Goal: Complete application form: Complete application form

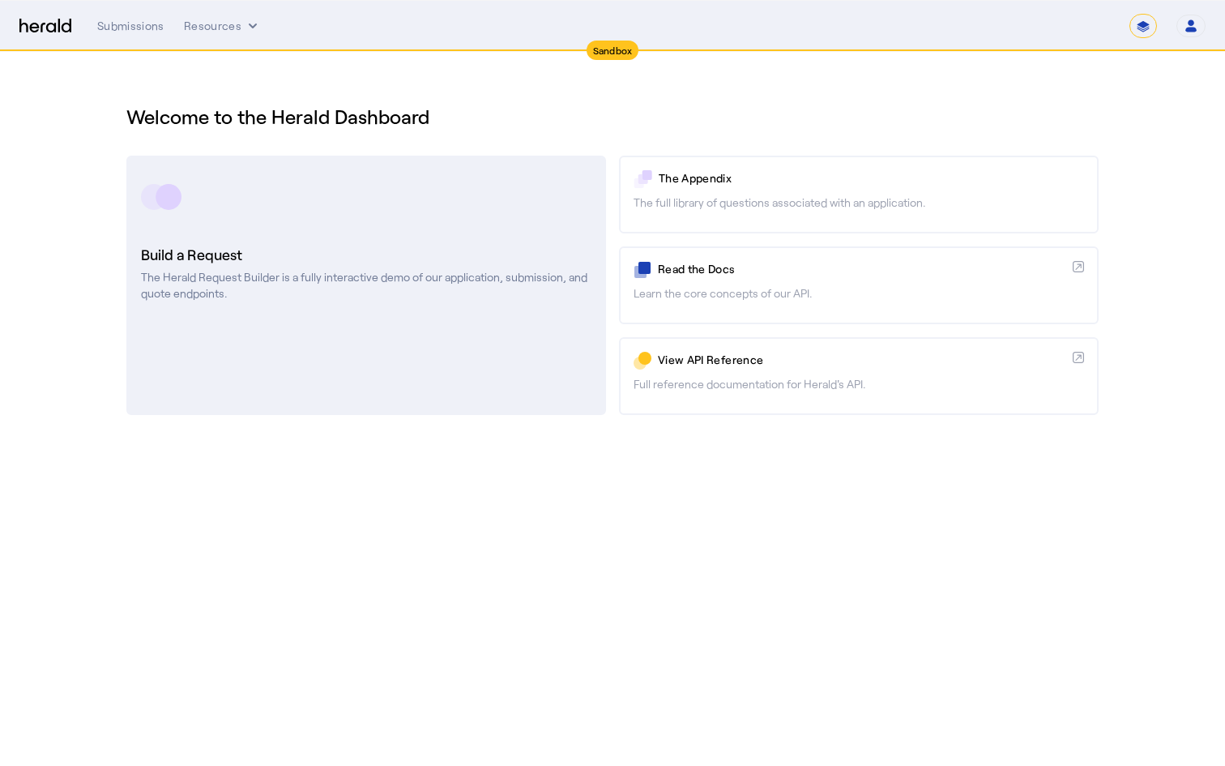
click at [347, 250] on h3 "Build a Request" at bounding box center [366, 254] width 451 height 23
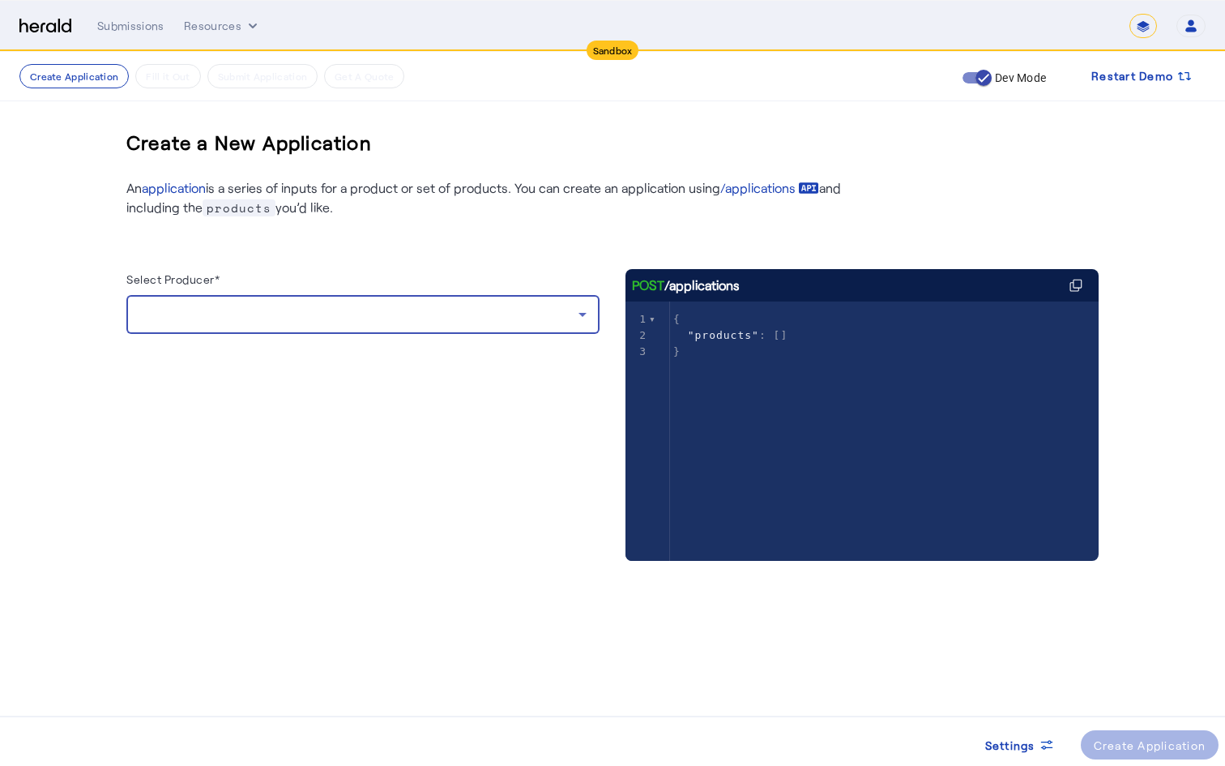
click at [353, 306] on div at bounding box center [358, 314] width 439 height 19
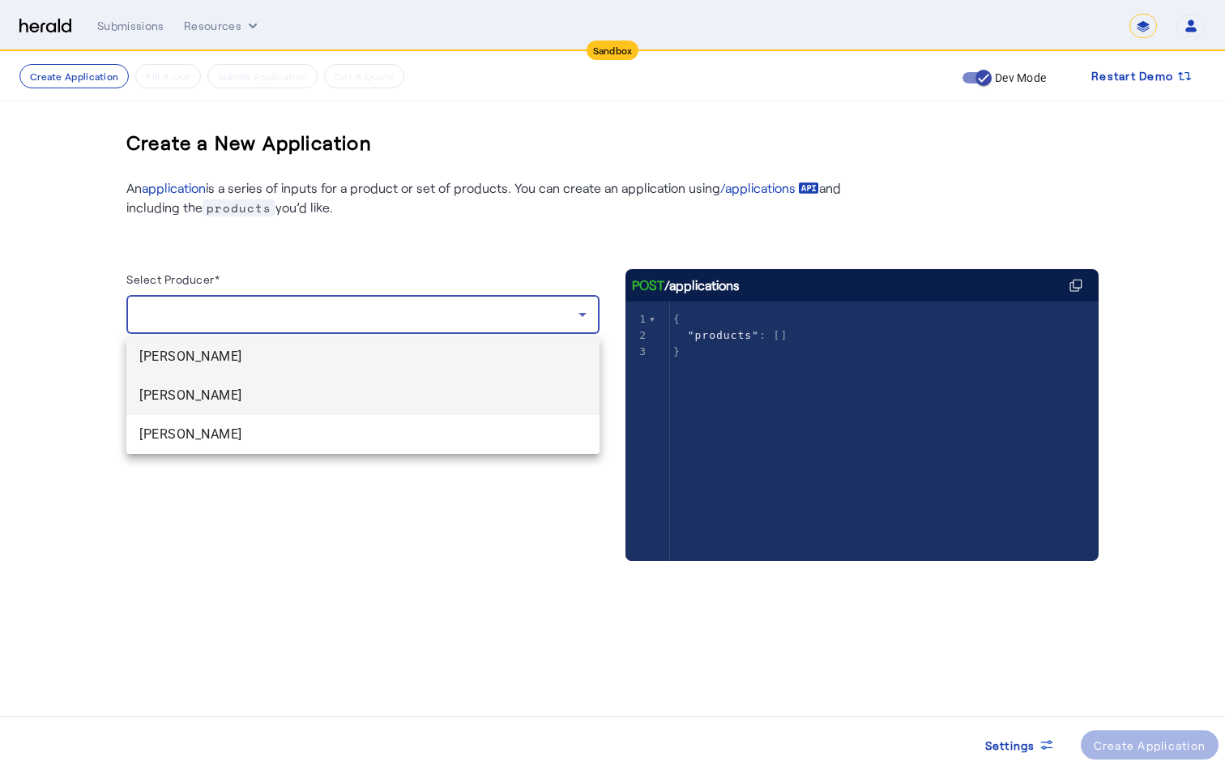
click at [292, 400] on span "[PERSON_NAME]" at bounding box center [362, 395] width 447 height 19
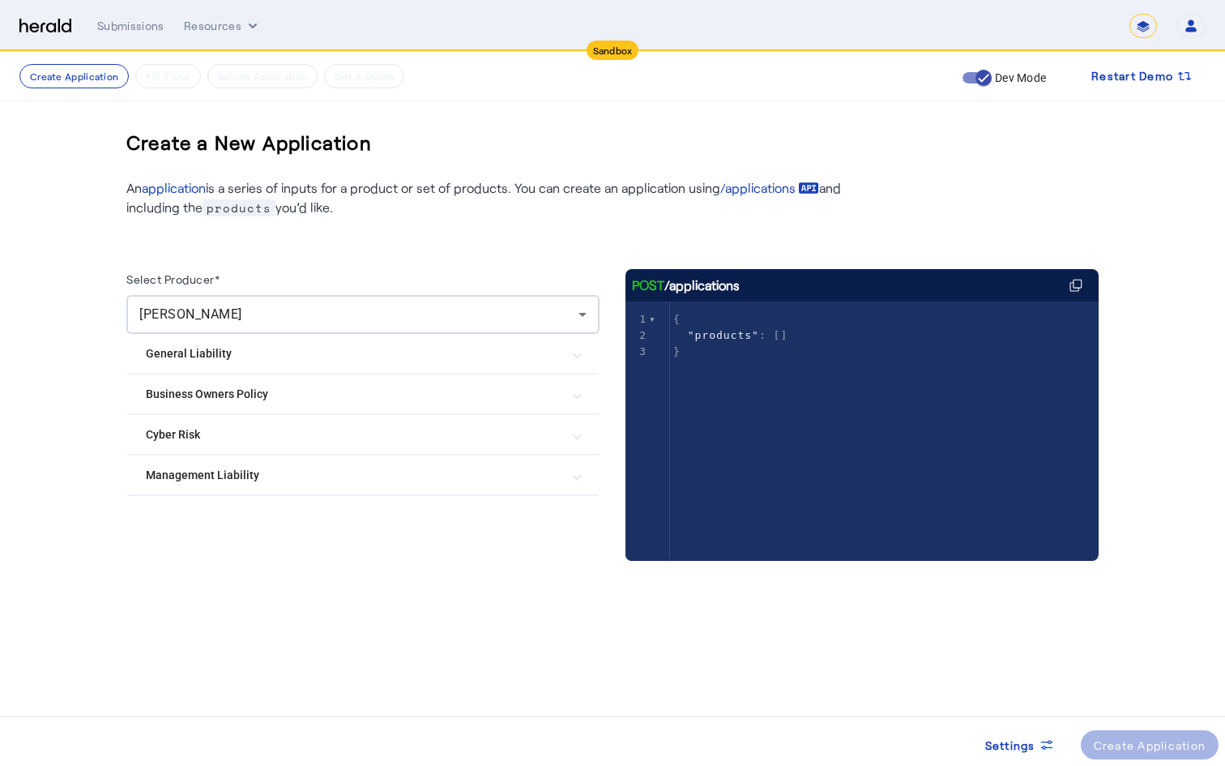
click at [443, 430] on Risk "Cyber Risk" at bounding box center [353, 434] width 415 height 17
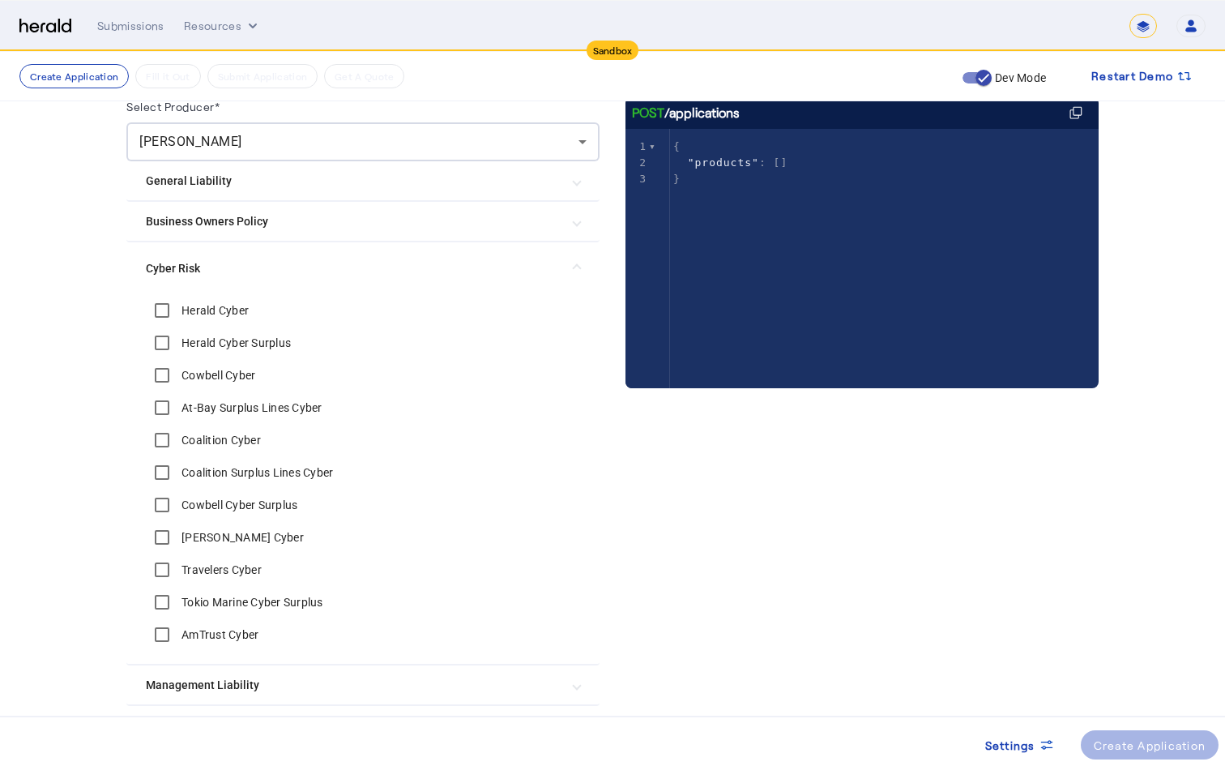
scroll to position [174, 0]
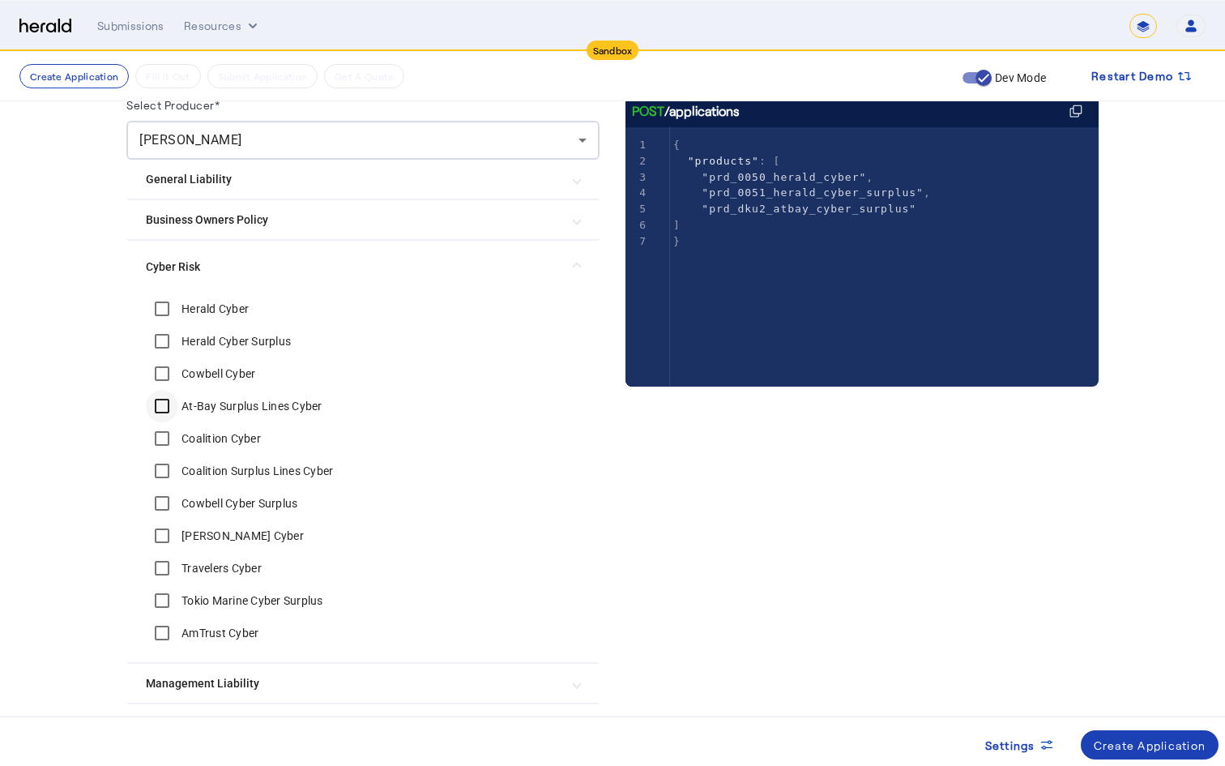
click at [163, 387] on div at bounding box center [162, 406] width 39 height 39
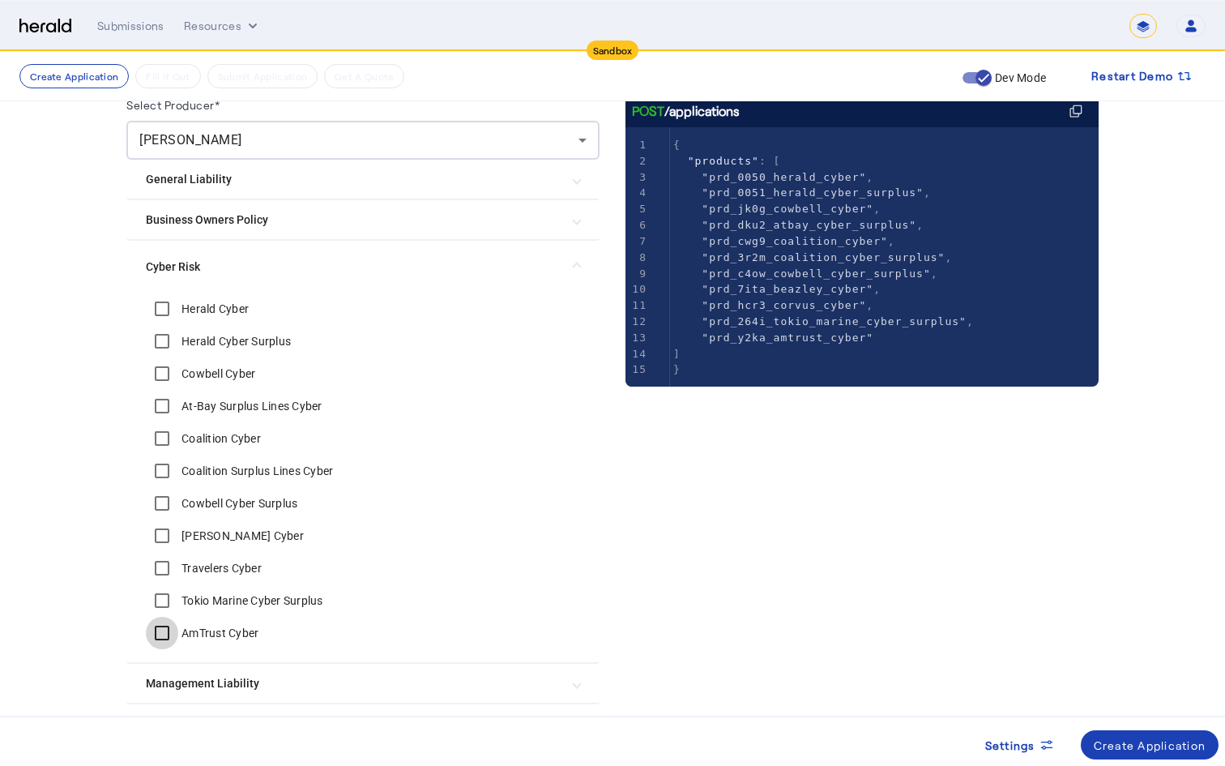
scroll to position [236, 0]
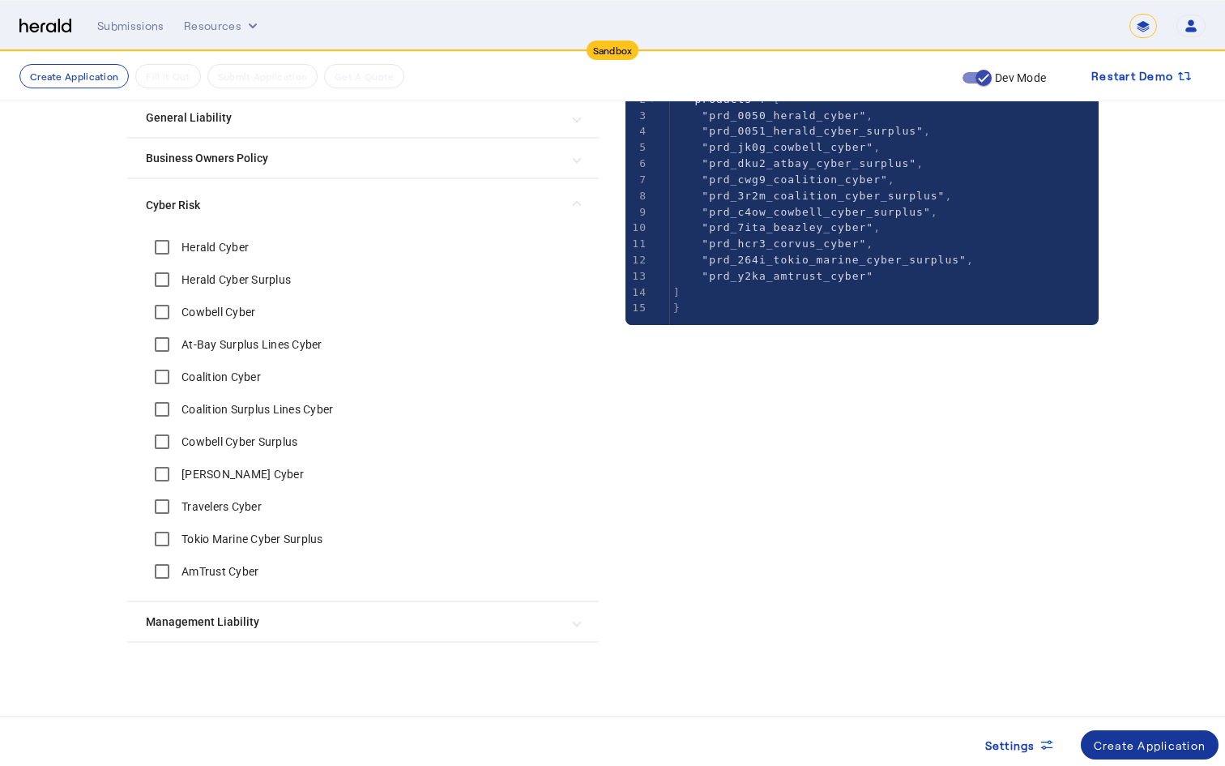
click at [1135, 737] on div "Create Application" at bounding box center [1150, 745] width 113 height 17
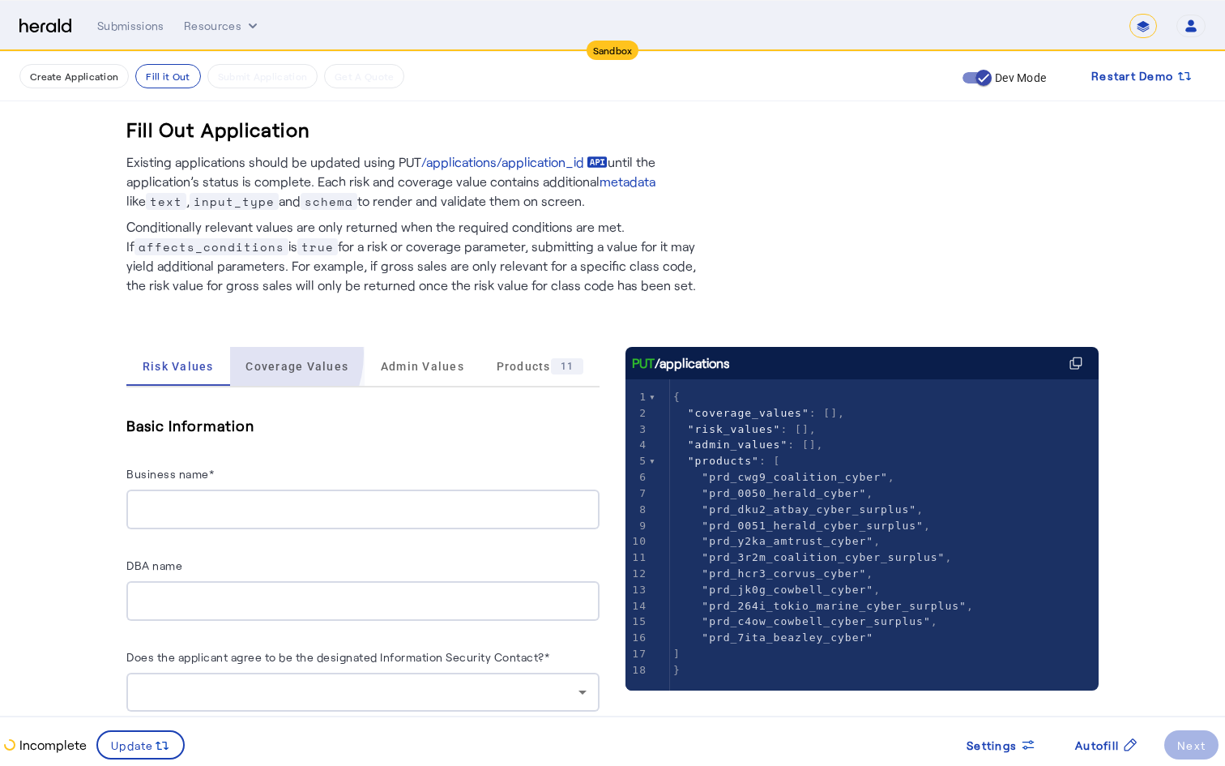
click at [246, 353] on span "Coverage Values" at bounding box center [297, 366] width 103 height 39
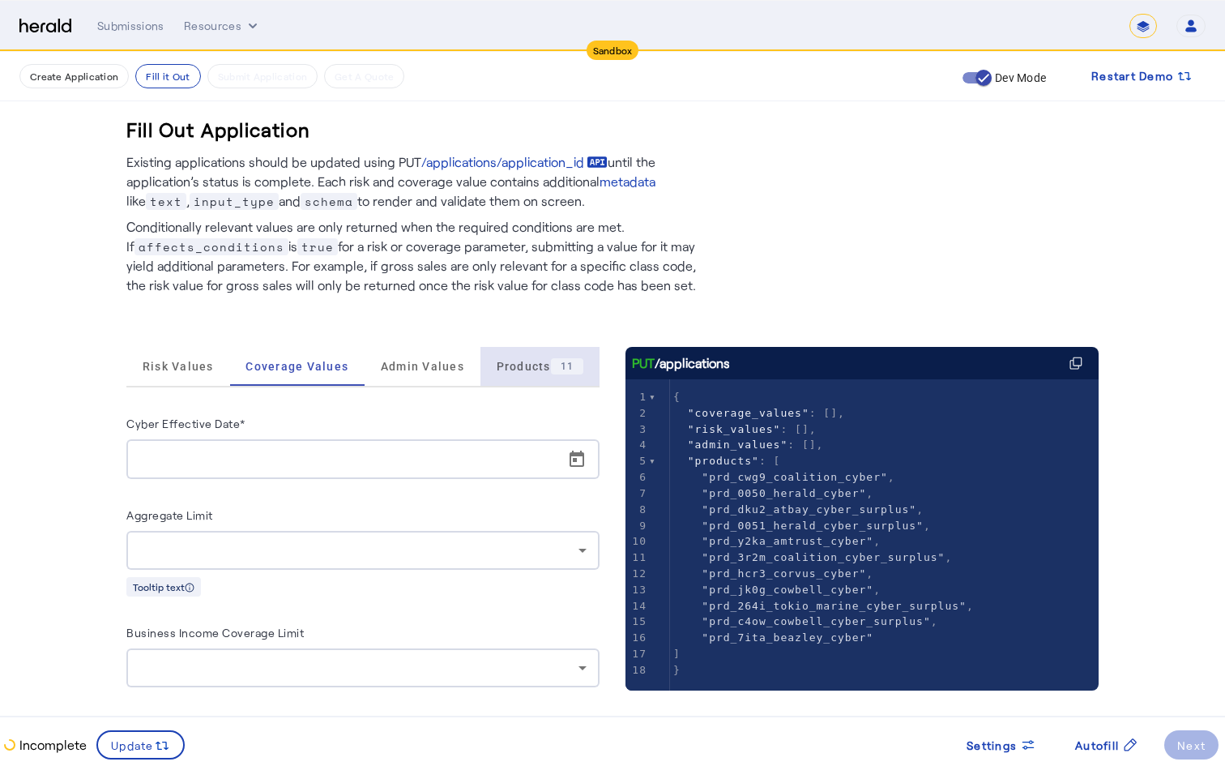
click at [481, 383] on div "Products 11" at bounding box center [540, 366] width 119 height 39
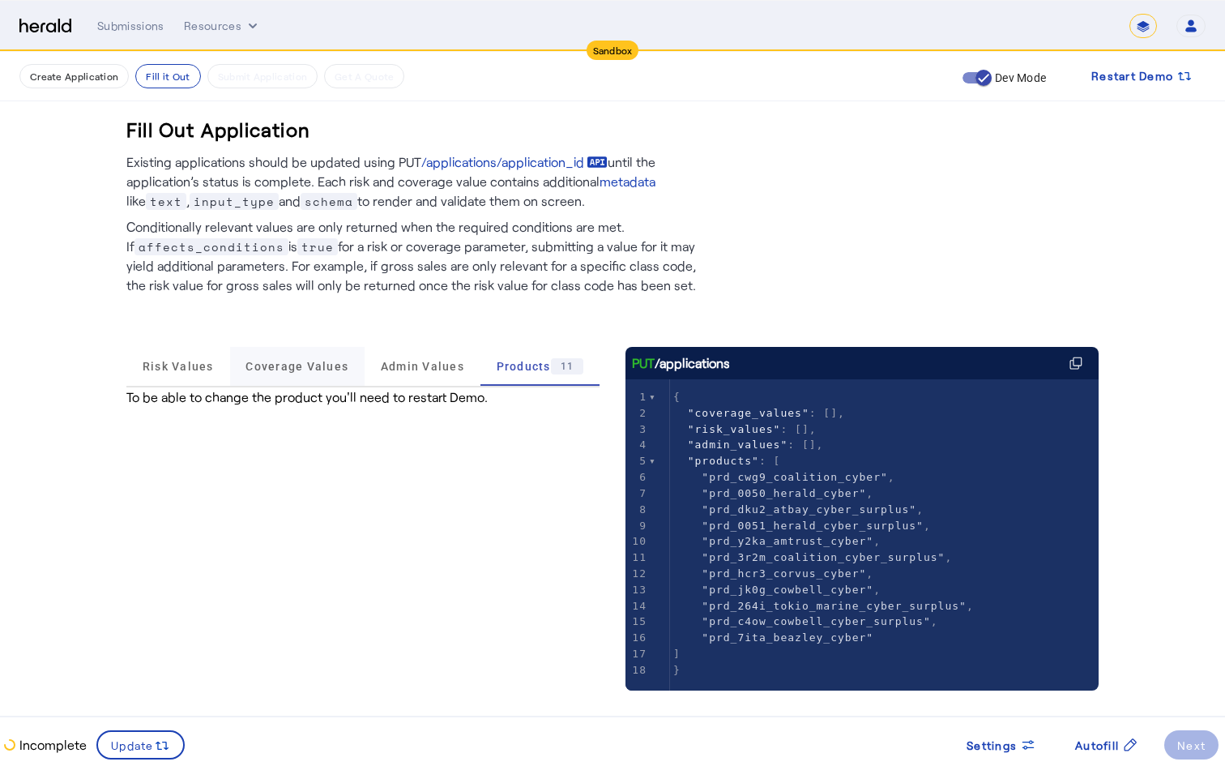
click at [332, 376] on span "Coverage Values" at bounding box center [297, 366] width 103 height 39
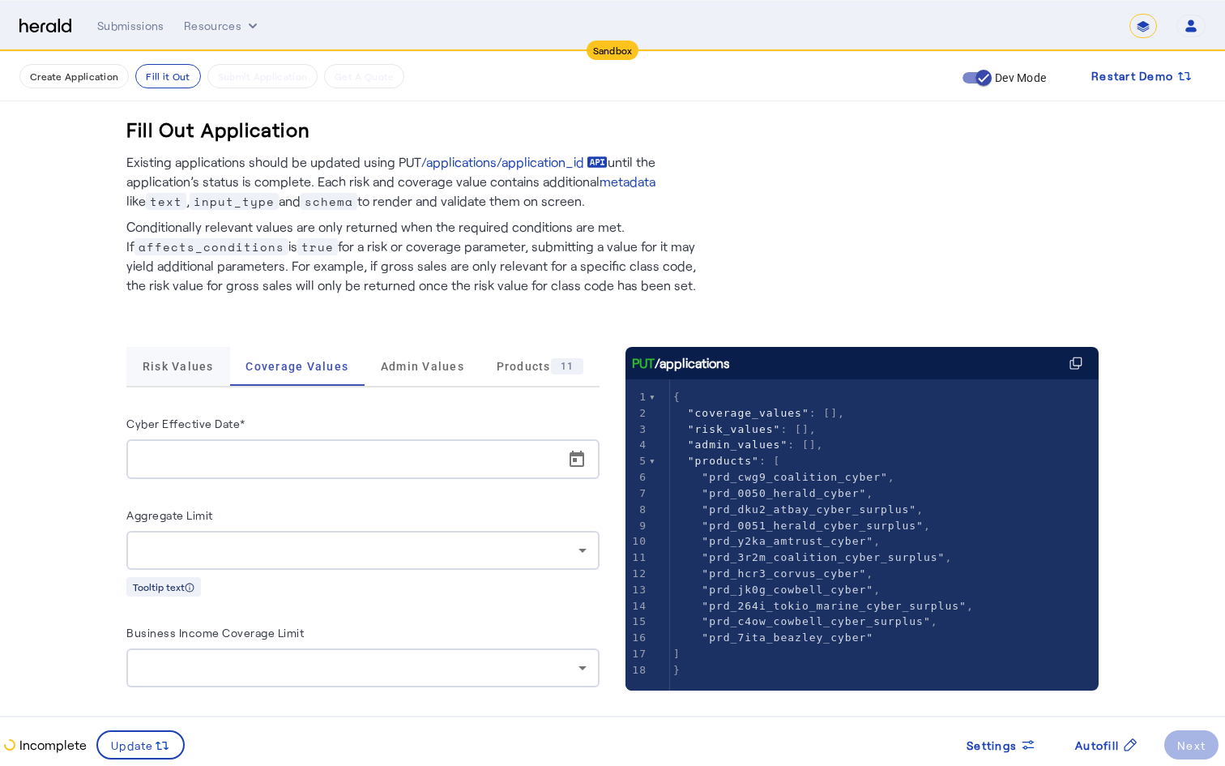
click at [221, 366] on div "Risk Values" at bounding box center [178, 366] width 104 height 39
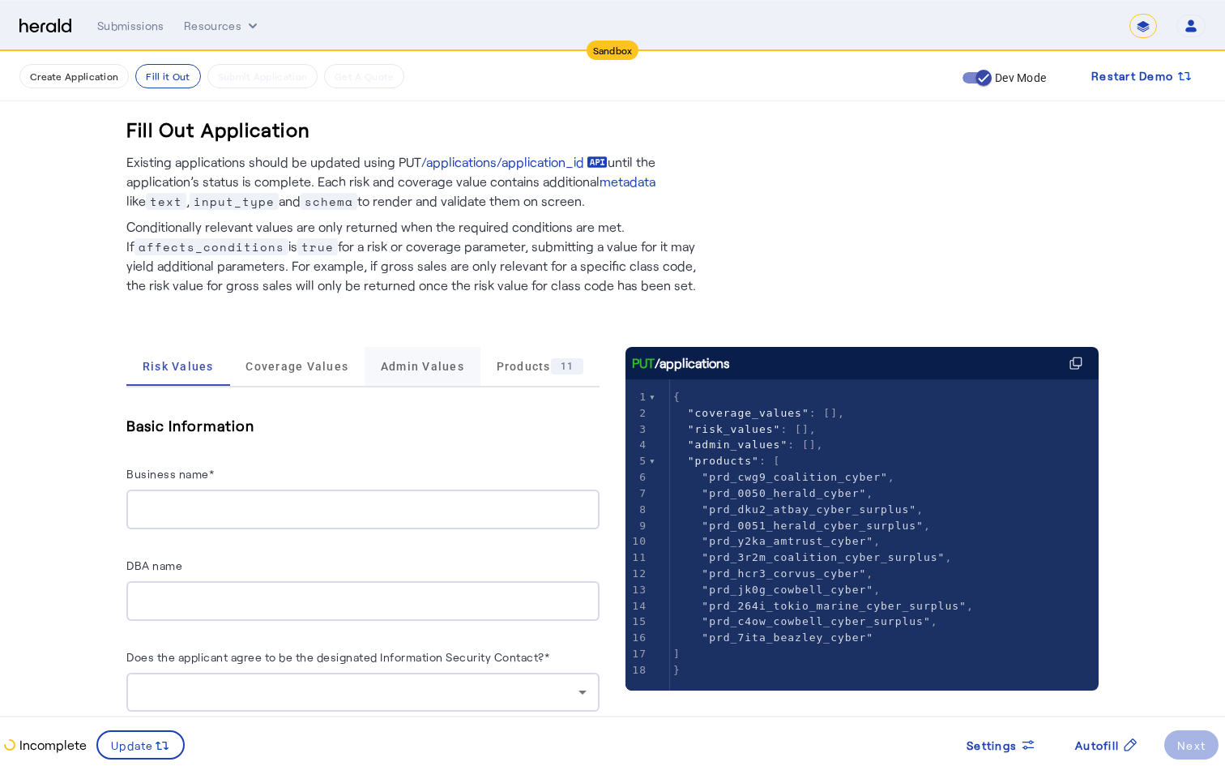
click at [408, 364] on span "Admin Values" at bounding box center [422, 366] width 83 height 11
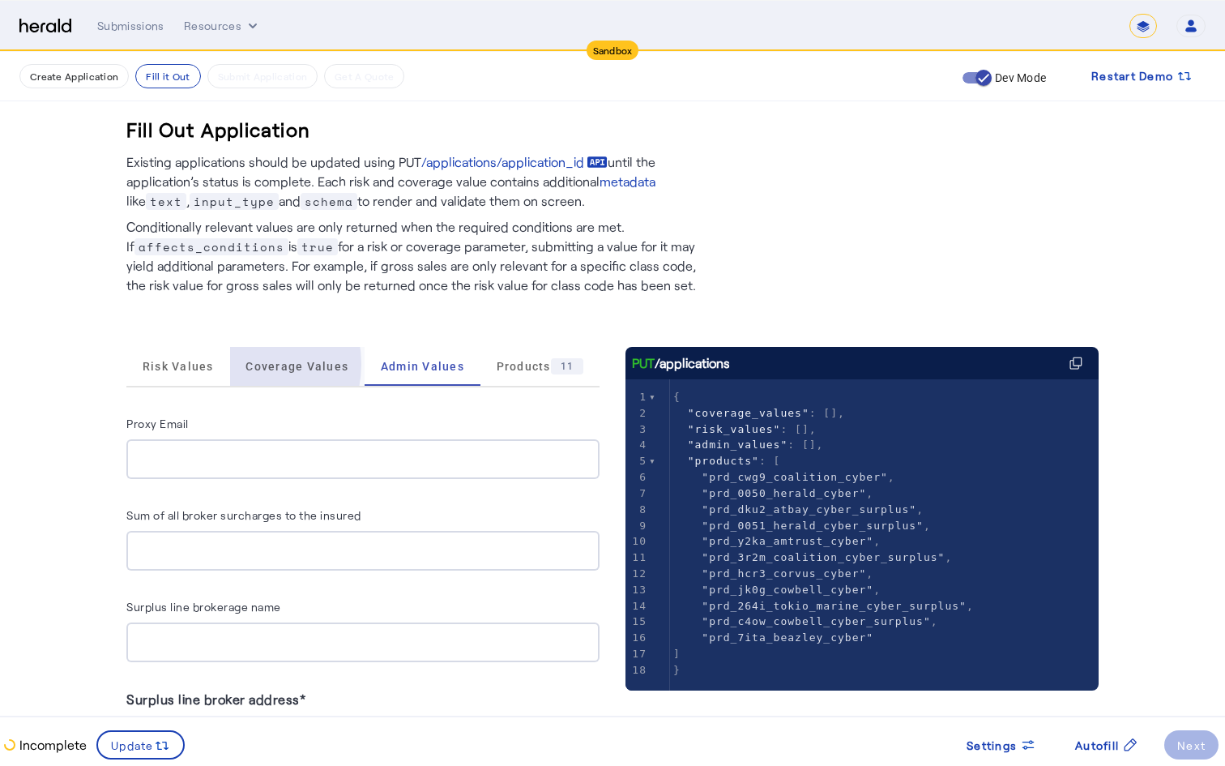
click at [236, 364] on div "Coverage Values" at bounding box center [297, 366] width 135 height 39
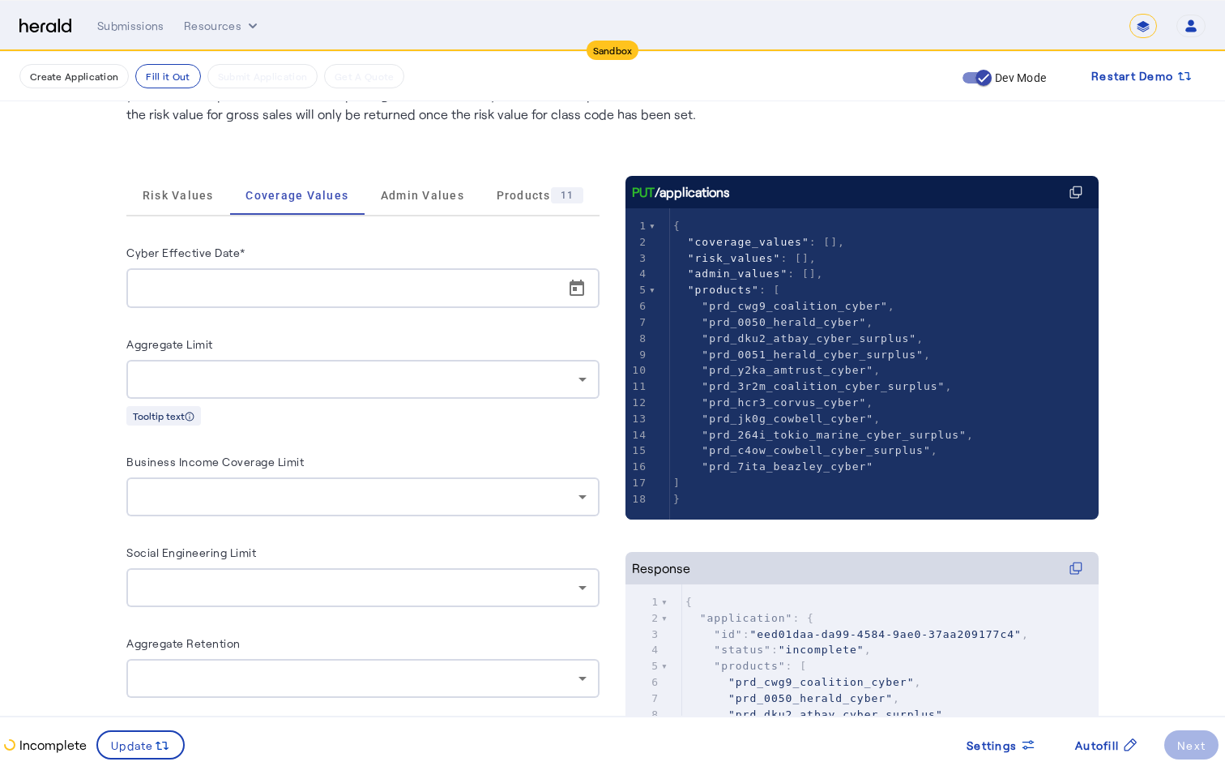
scroll to position [177, 0]
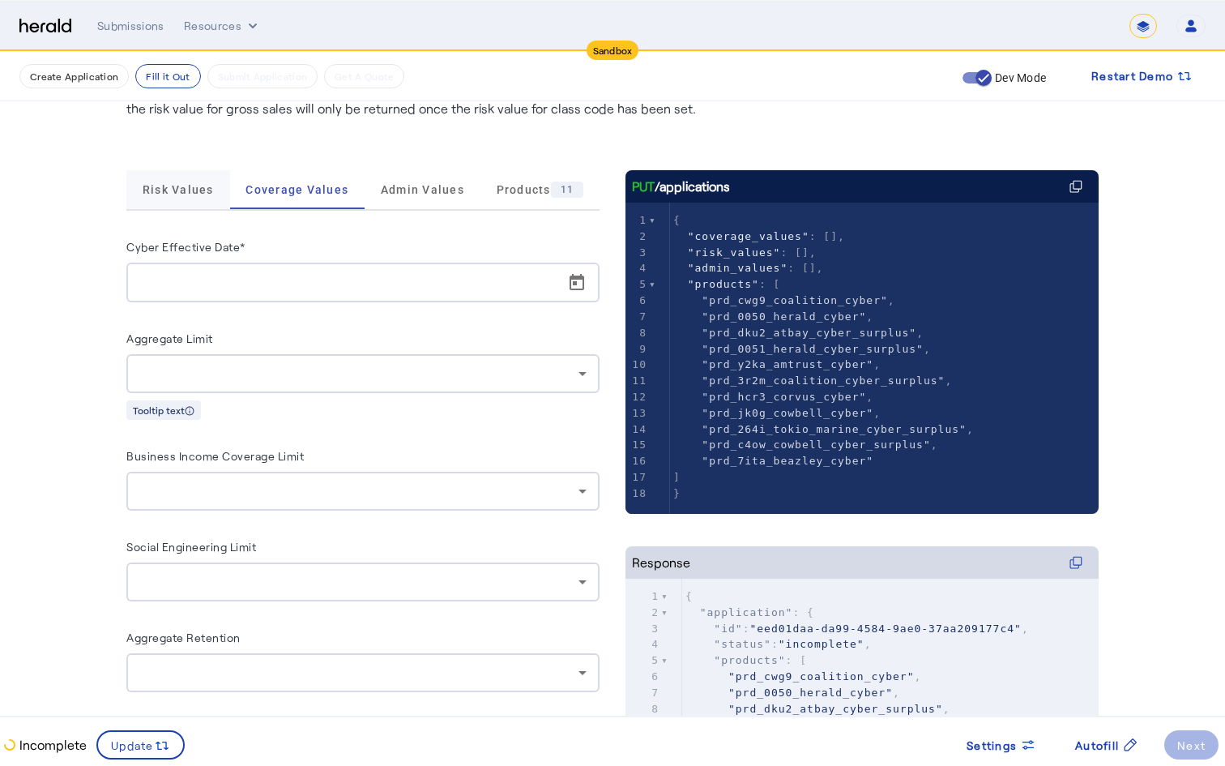
click at [159, 203] on span "Risk Values" at bounding box center [178, 189] width 71 height 39
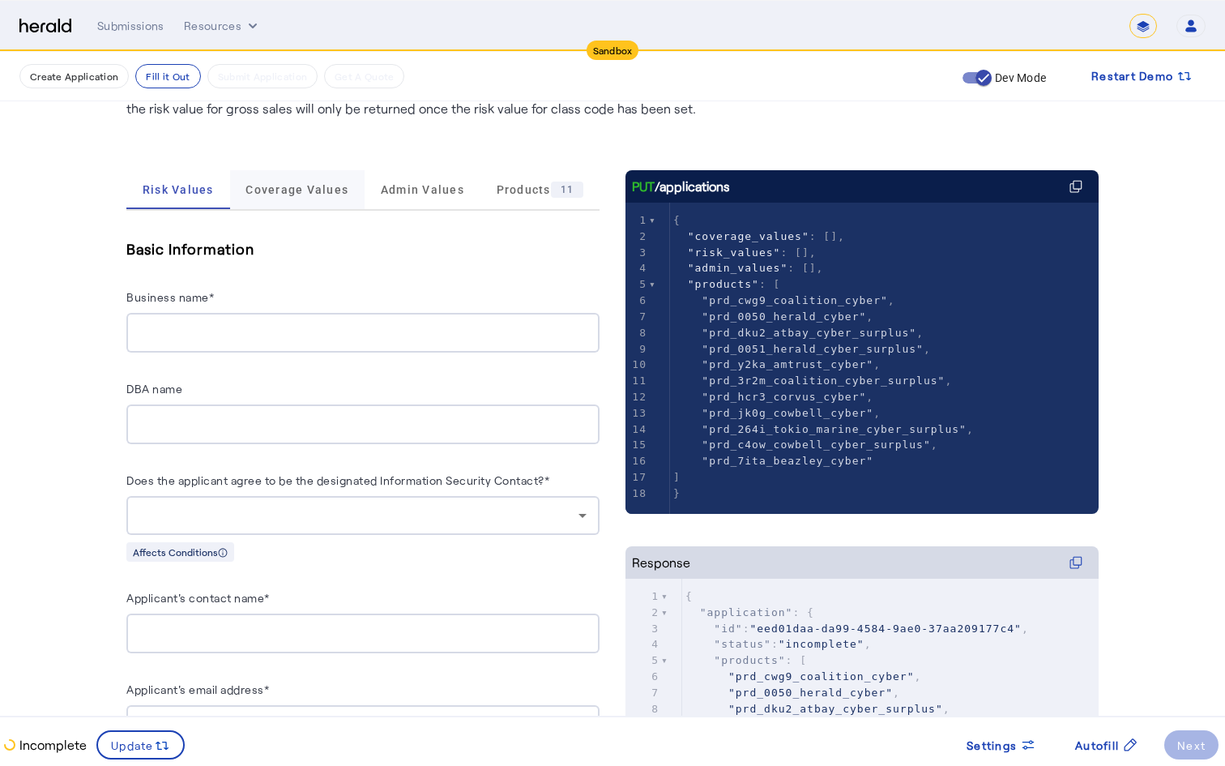
click at [247, 189] on span "Coverage Values" at bounding box center [297, 189] width 103 height 11
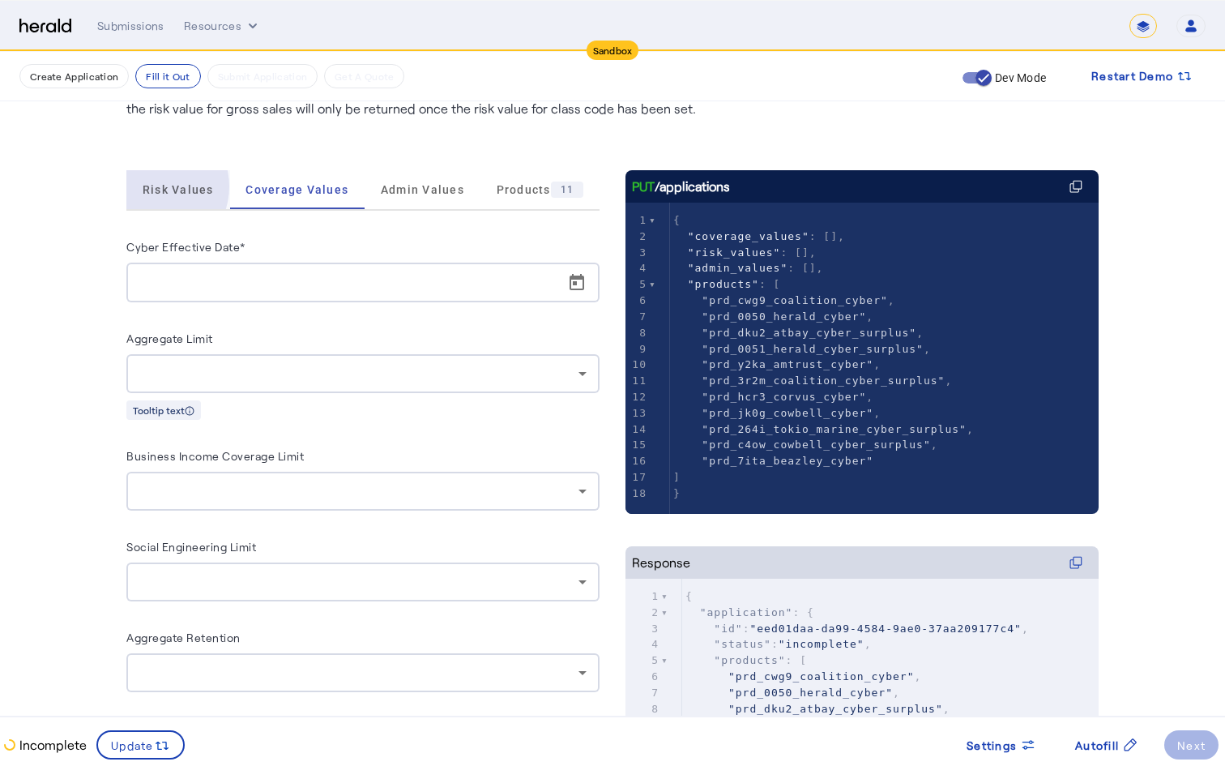
click at [152, 186] on span "Risk Values" at bounding box center [178, 189] width 71 height 11
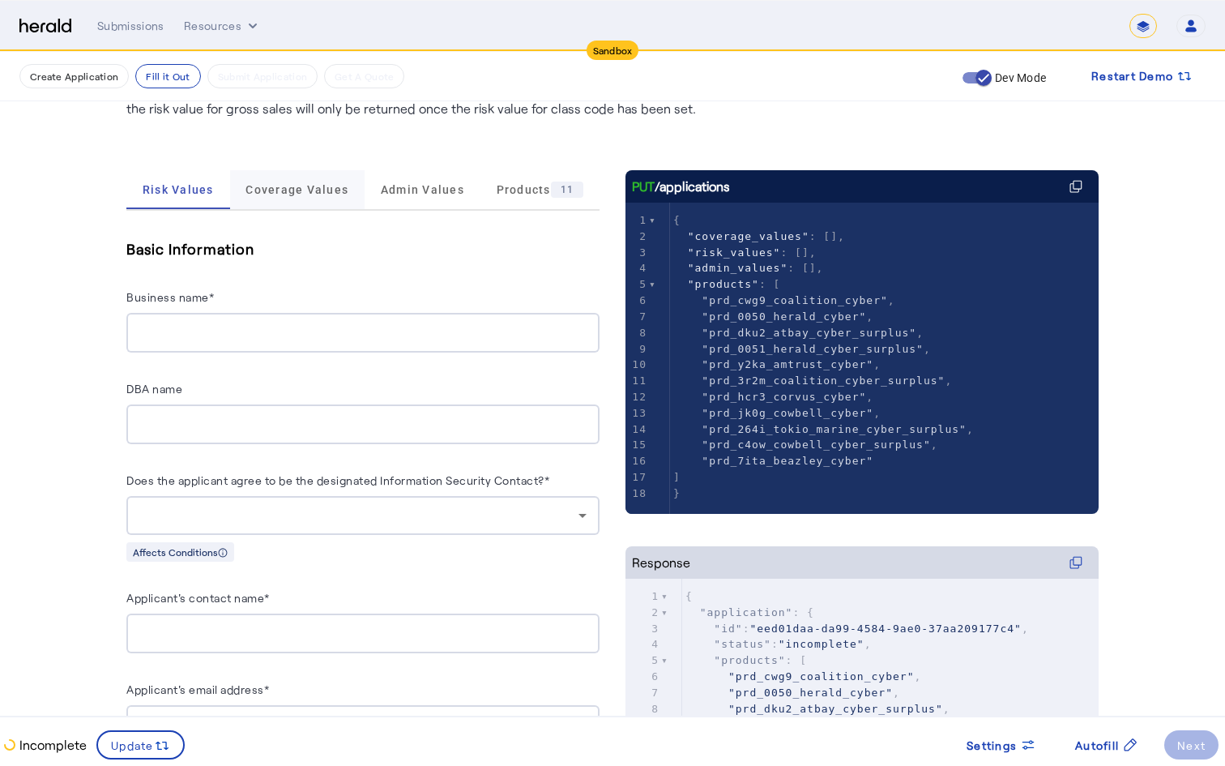
click at [252, 199] on span "Coverage Values" at bounding box center [297, 189] width 103 height 39
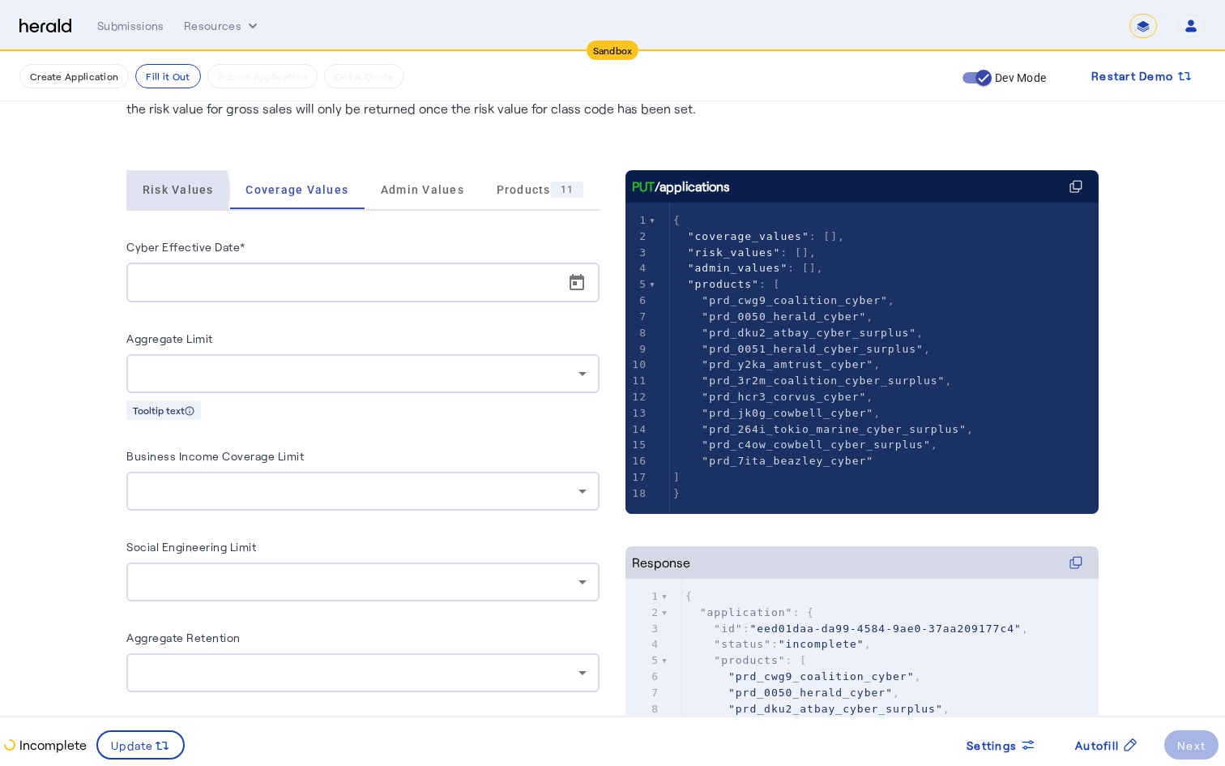
click at [162, 192] on span "Risk Values" at bounding box center [178, 189] width 71 height 11
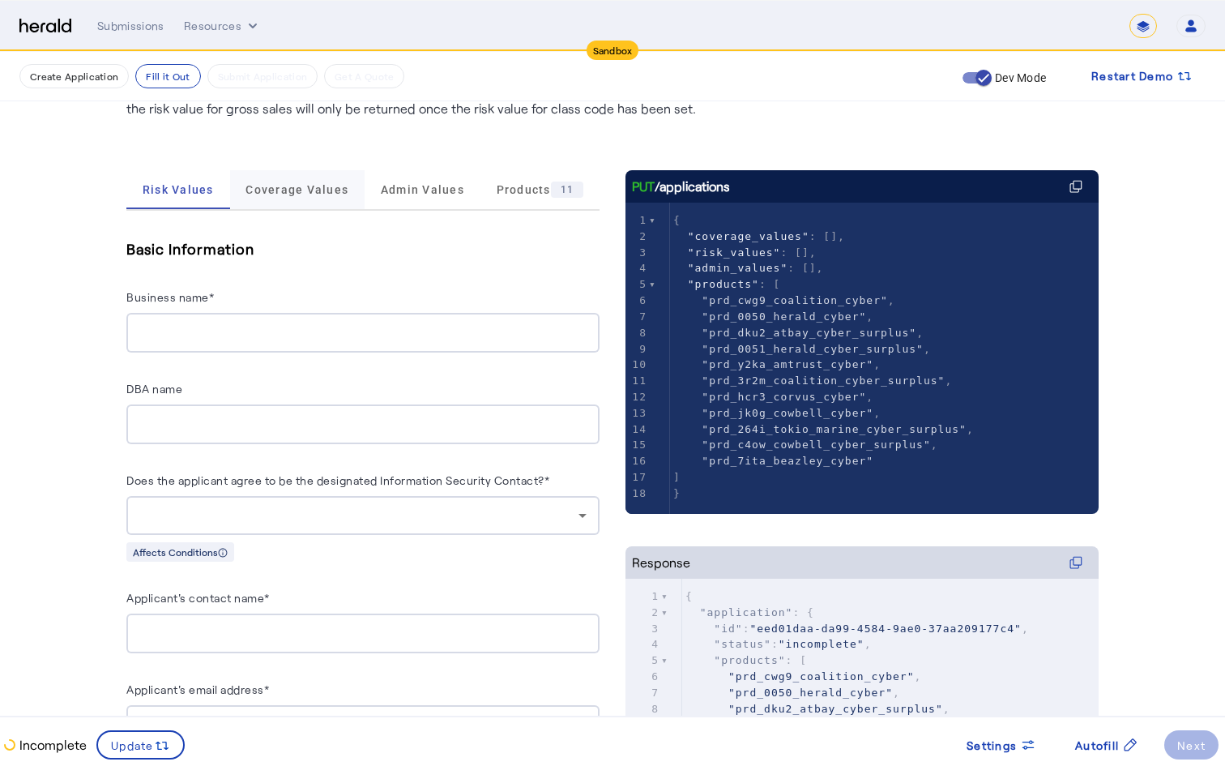
click at [323, 193] on span "Coverage Values" at bounding box center [297, 189] width 103 height 11
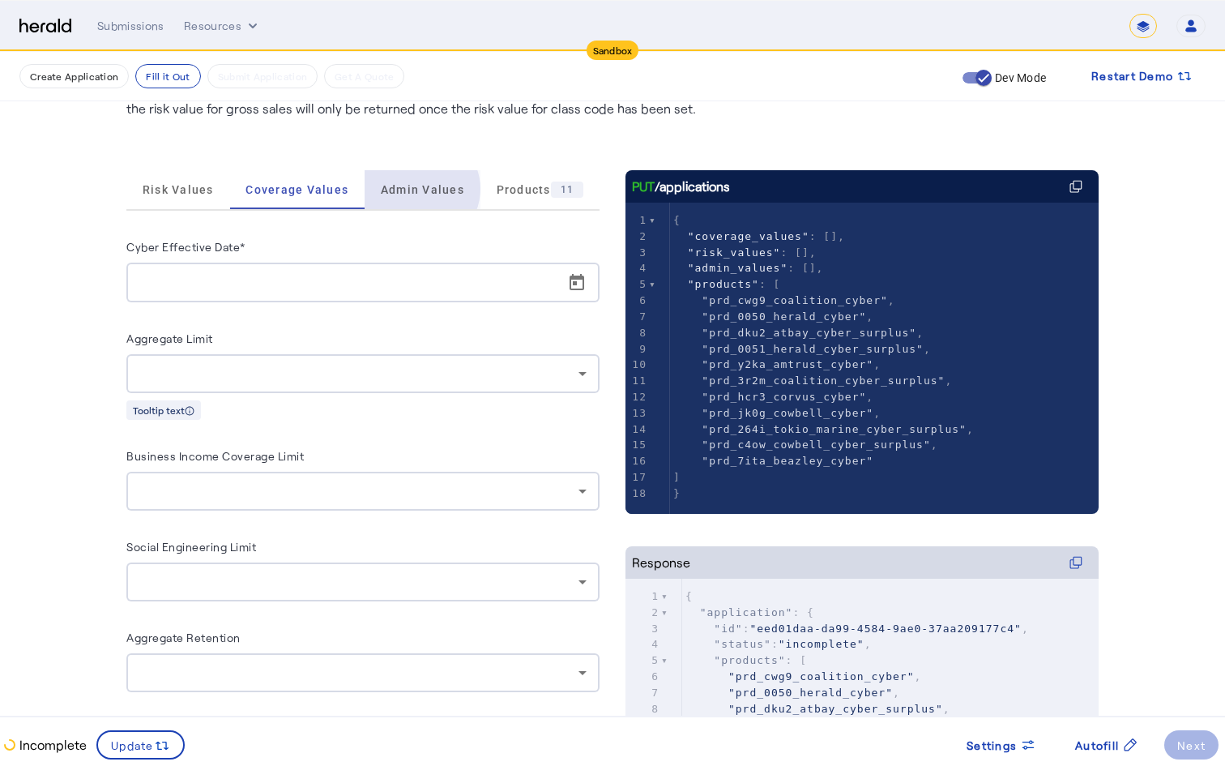
click at [412, 189] on span "Admin Values" at bounding box center [422, 189] width 83 height 11
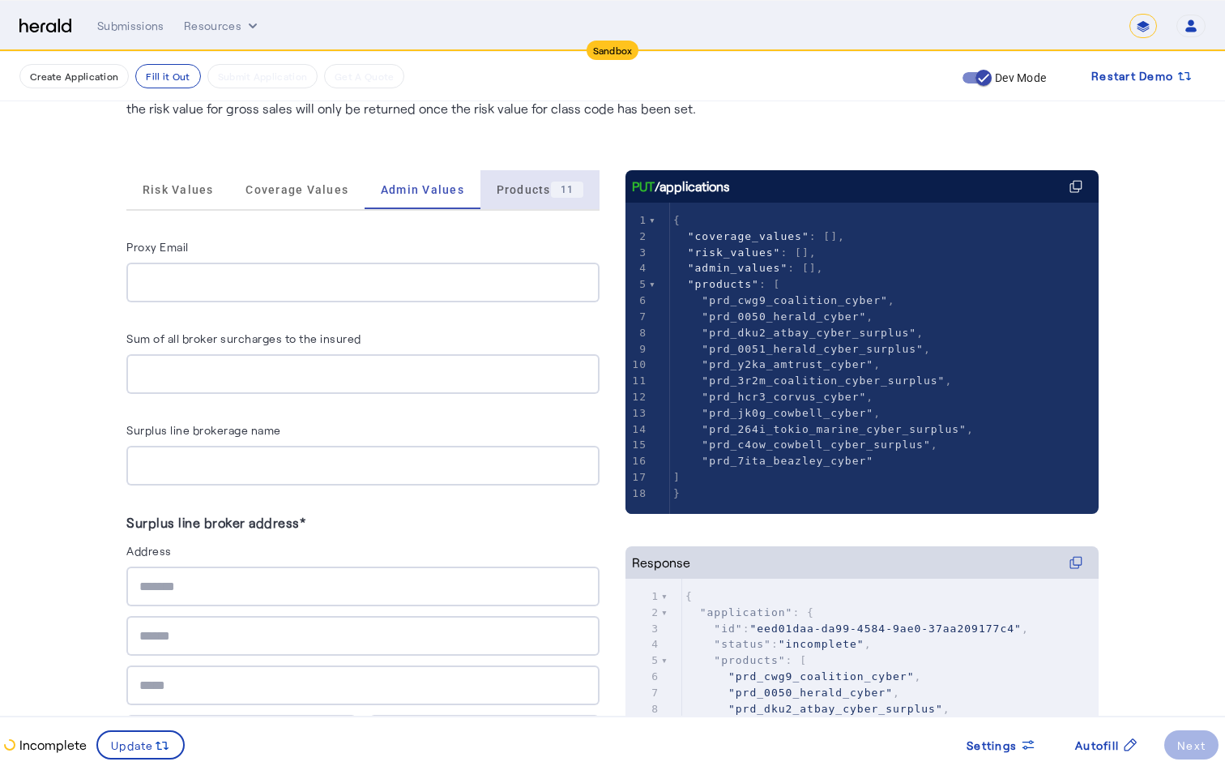
click at [515, 197] on span "Products 11" at bounding box center [541, 190] width 88 height 16
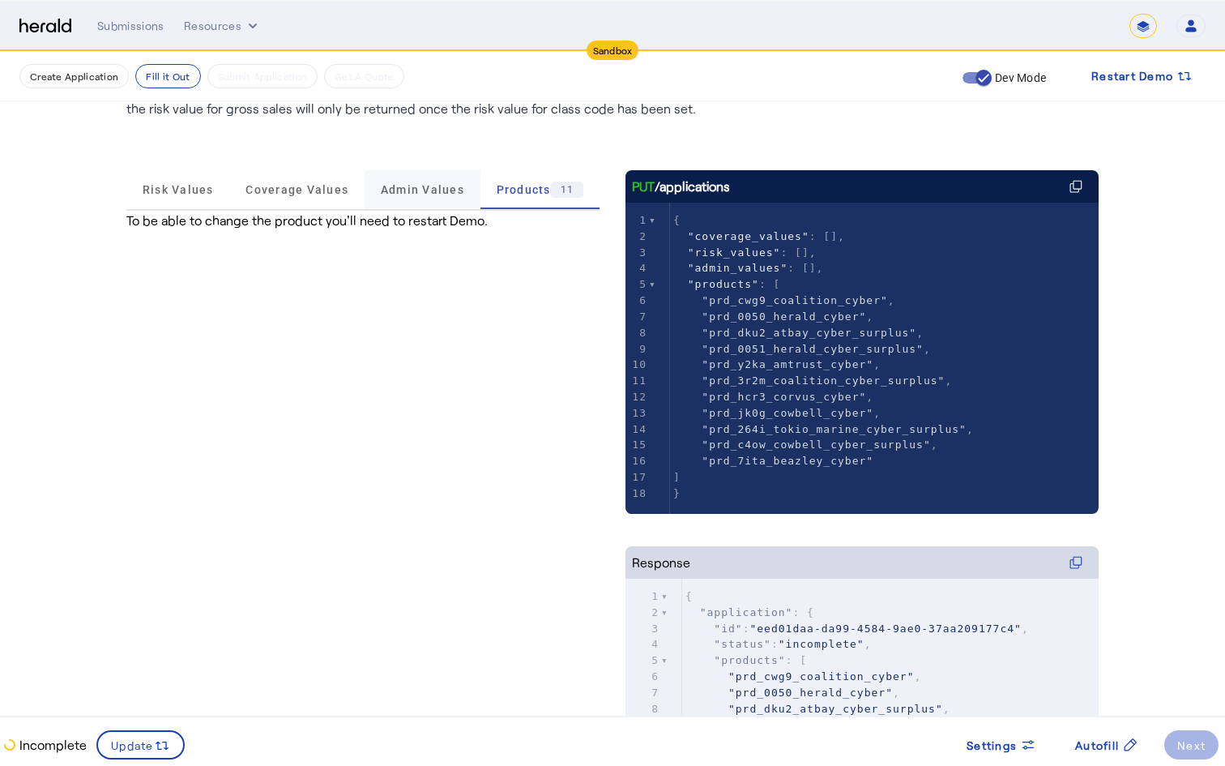
click at [435, 194] on span "Admin Values" at bounding box center [422, 189] width 83 height 11
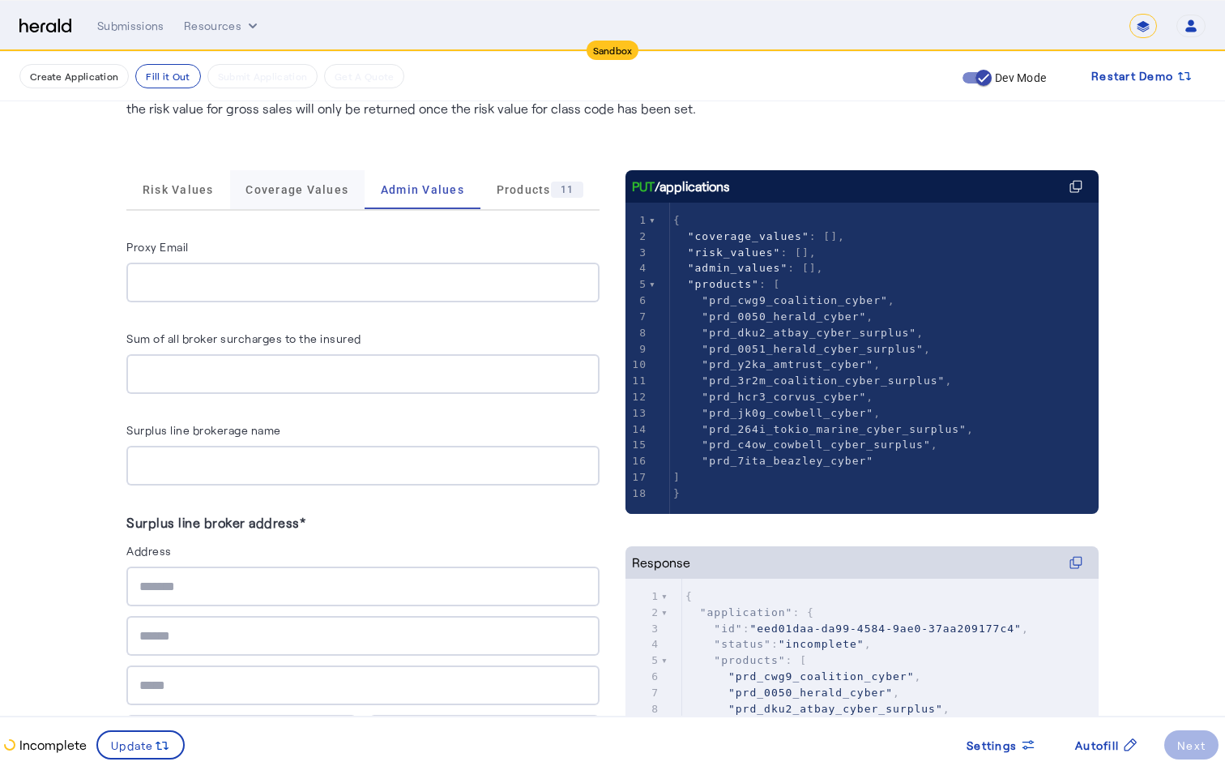
click at [277, 196] on span "Coverage Values" at bounding box center [297, 189] width 103 height 39
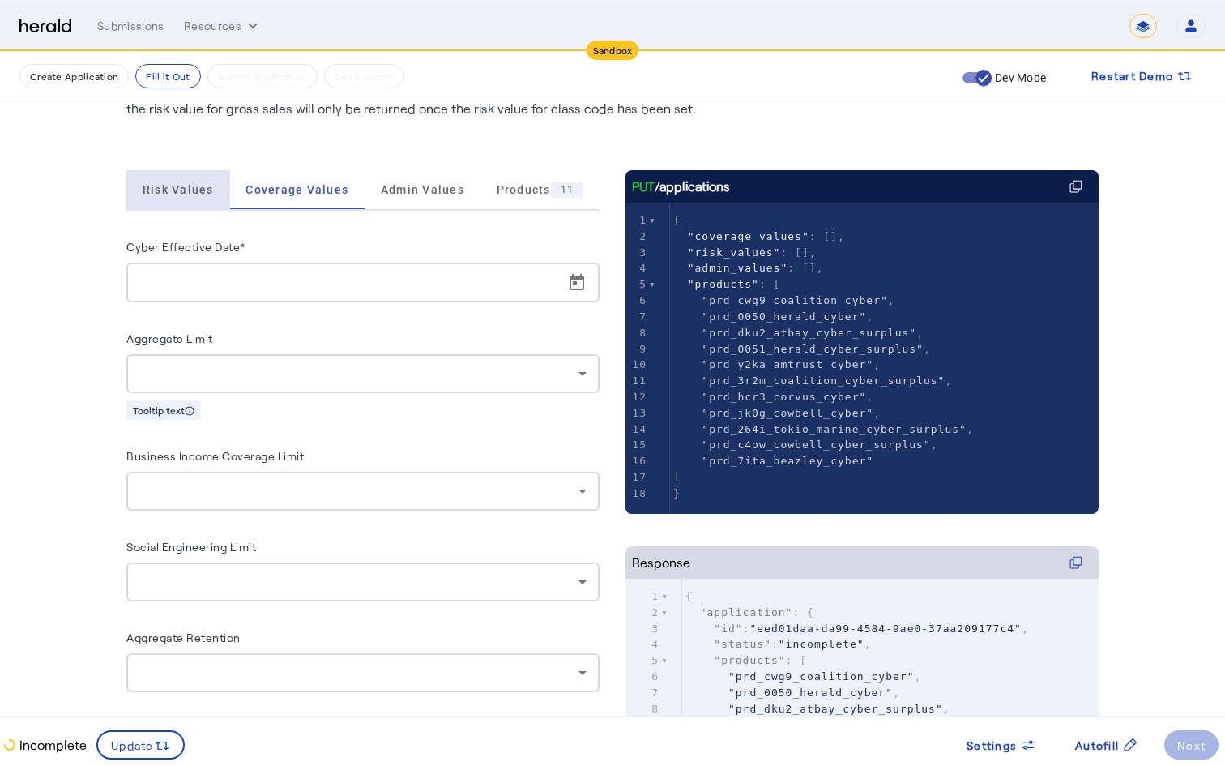
click at [186, 197] on span "Risk Values" at bounding box center [178, 189] width 71 height 39
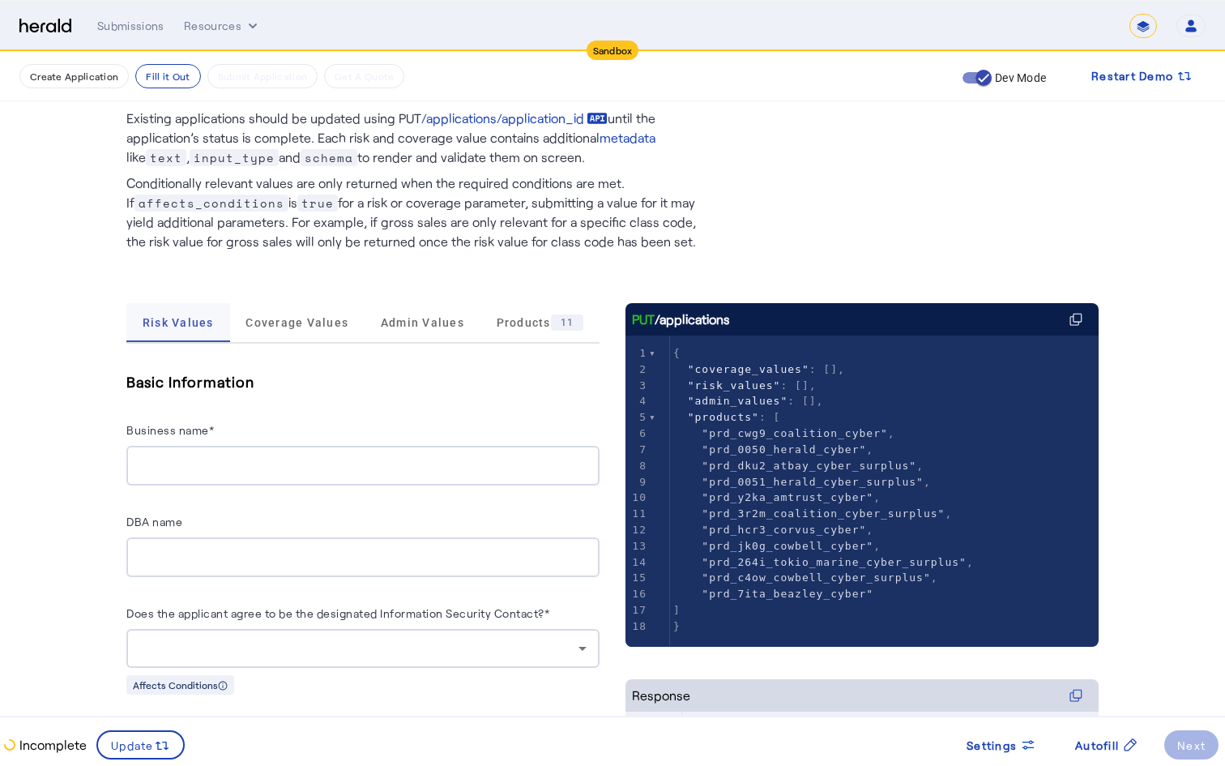
scroll to position [0, 0]
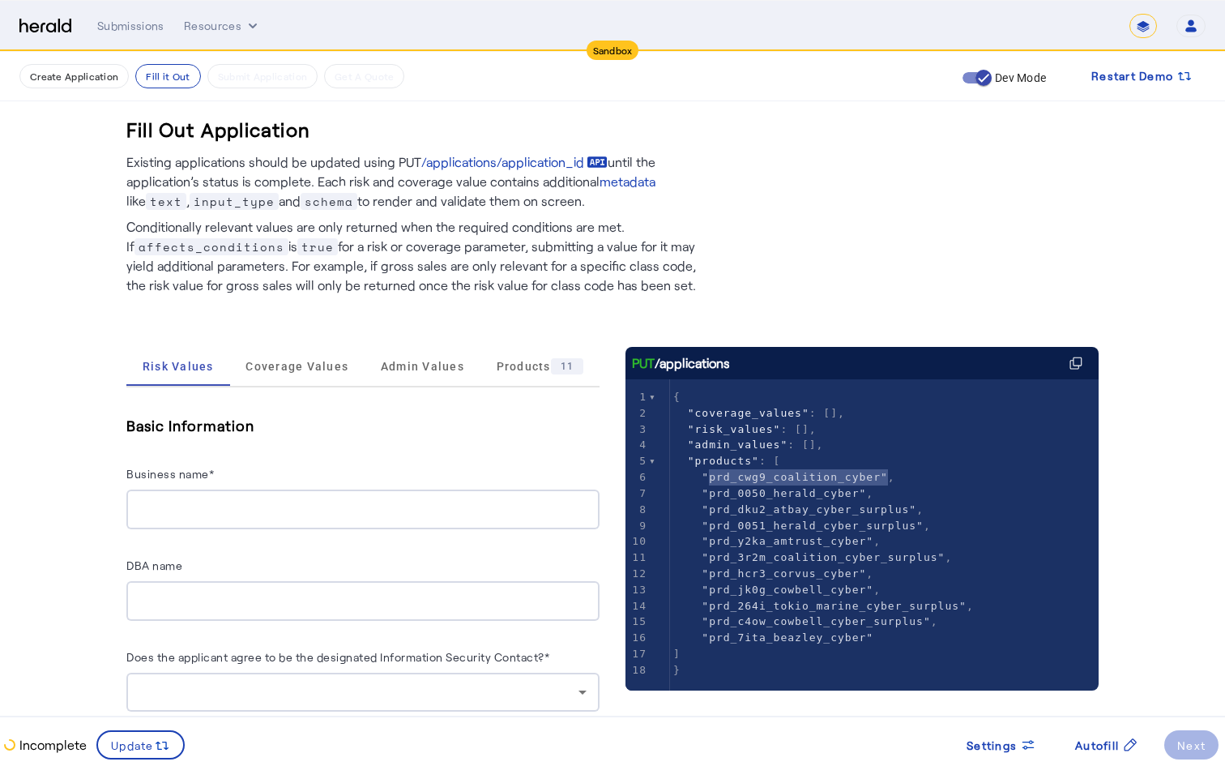
type textarea "**********"
drag, startPoint x: 709, startPoint y: 478, endPoint x: 880, endPoint y: 471, distance: 171.1
click at [880, 471] on span ""prd_cwg9_coalition_cyber"" at bounding box center [795, 477] width 186 height 12
type textarea "**********"
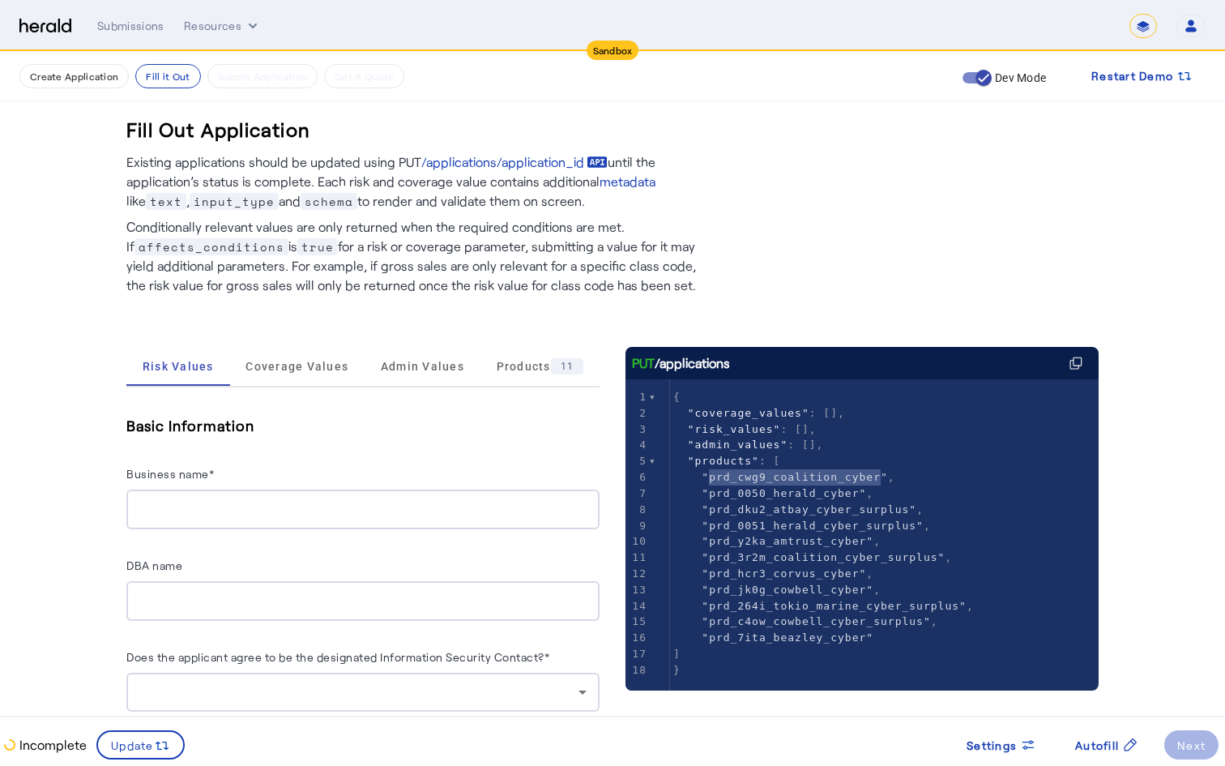
drag, startPoint x: 709, startPoint y: 480, endPoint x: 884, endPoint y: 477, distance: 175.1
click at [883, 477] on span ""prd_cwg9_coalition_cyber"" at bounding box center [795, 477] width 186 height 12
click at [884, 477] on span ""prd_cwg9_coalition_cyber"" at bounding box center [795, 477] width 186 height 12
type textarea "**********"
drag, startPoint x: 707, startPoint y: 477, endPoint x: 881, endPoint y: 481, distance: 173.5
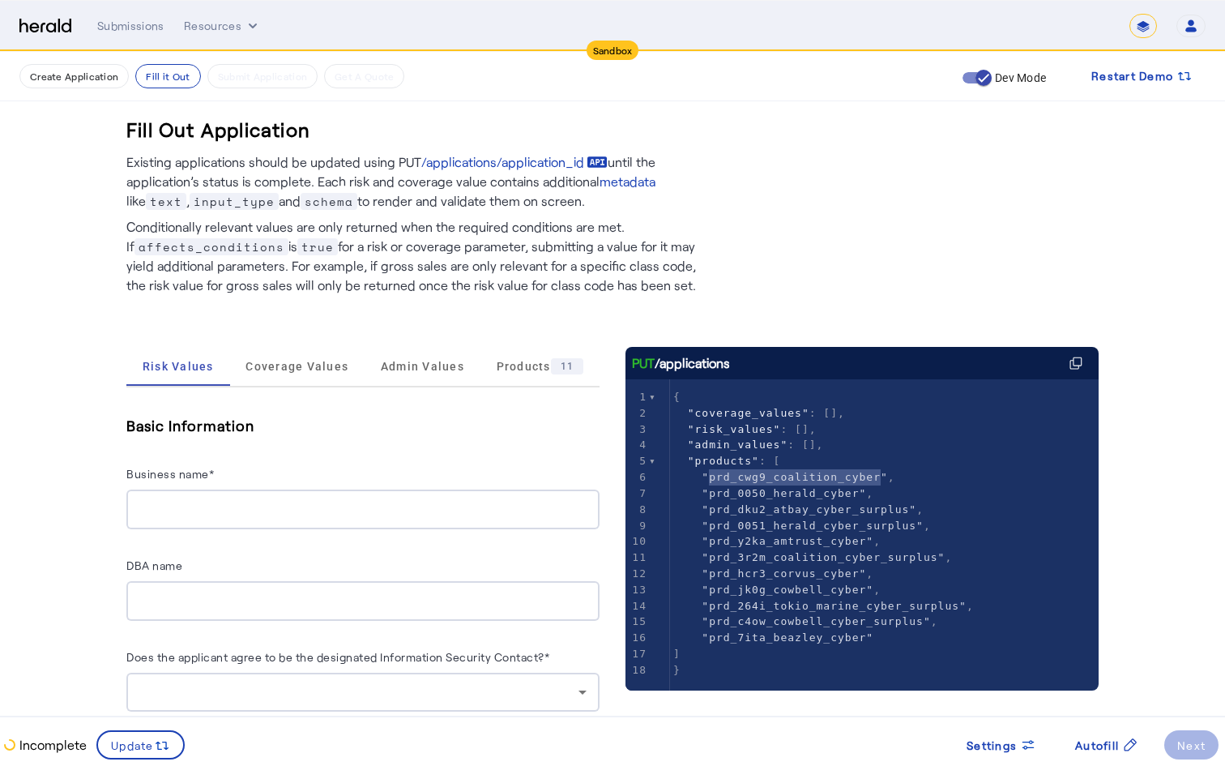
click at [881, 481] on span ""prd_cwg9_coalition_cyber"" at bounding box center [795, 477] width 186 height 12
type textarea "**********"
drag, startPoint x: 709, startPoint y: 477, endPoint x: 878, endPoint y: 477, distance: 168.6
click at [878, 477] on span ""prd_cwg9_coalition_cyber"" at bounding box center [795, 477] width 186 height 12
click at [782, 523] on span ""prd_0051_herald_cyber_surplus"" at bounding box center [813, 525] width 222 height 12
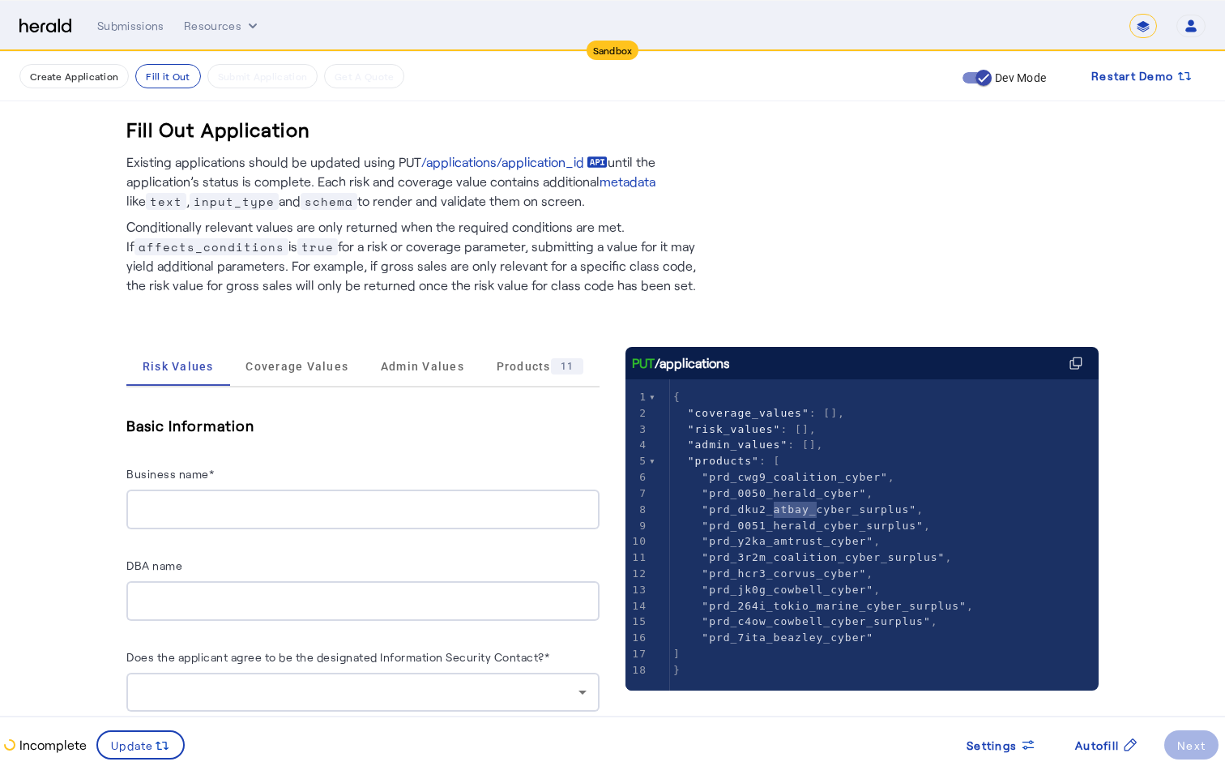
type textarea "*****"
drag, startPoint x: 776, startPoint y: 512, endPoint x: 810, endPoint y: 510, distance: 33.3
click at [810, 510] on span ""prd_dku2_atbay_cyber_surplus"" at bounding box center [809, 509] width 215 height 12
click at [327, 267] on p "Conditionally relevant values are only returned when the required conditions ar…" at bounding box center [417, 253] width 583 height 84
click at [187, 377] on span "Risk Values" at bounding box center [178, 366] width 71 height 39
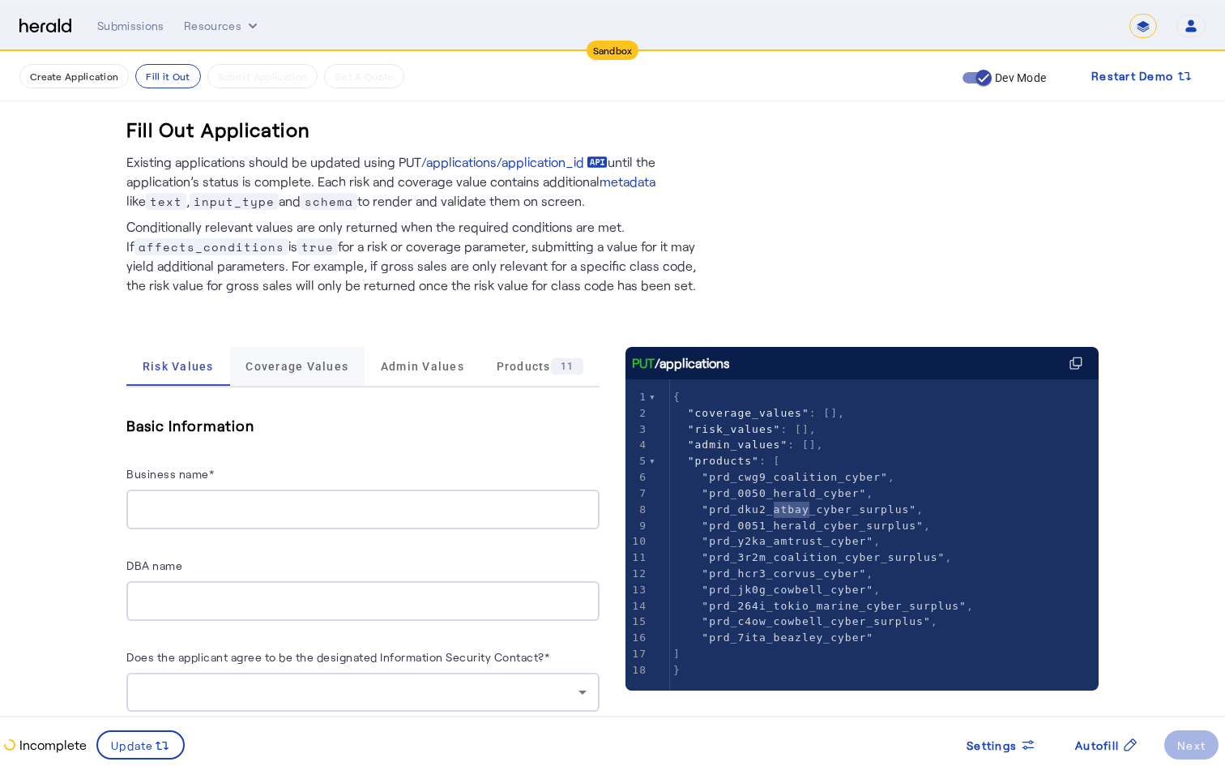
click at [291, 366] on span "Coverage Values" at bounding box center [297, 366] width 103 height 11
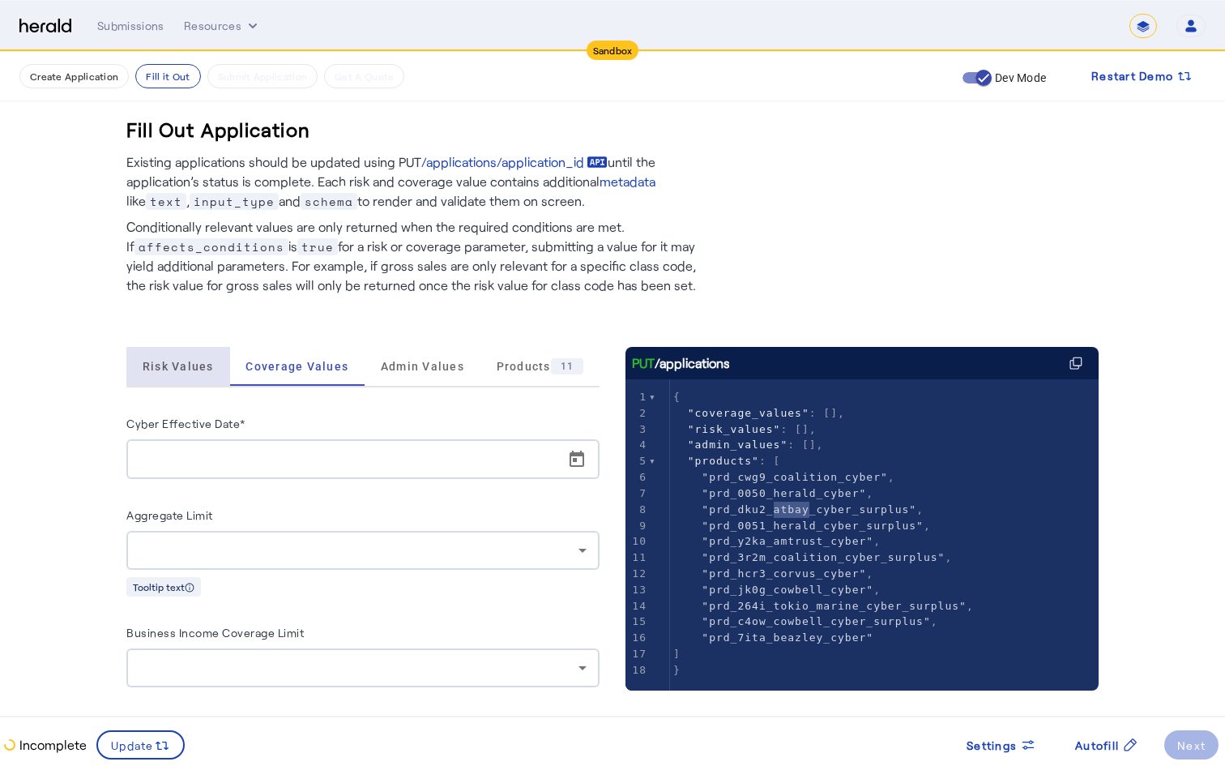
click at [203, 368] on span "Risk Values" at bounding box center [178, 366] width 71 height 11
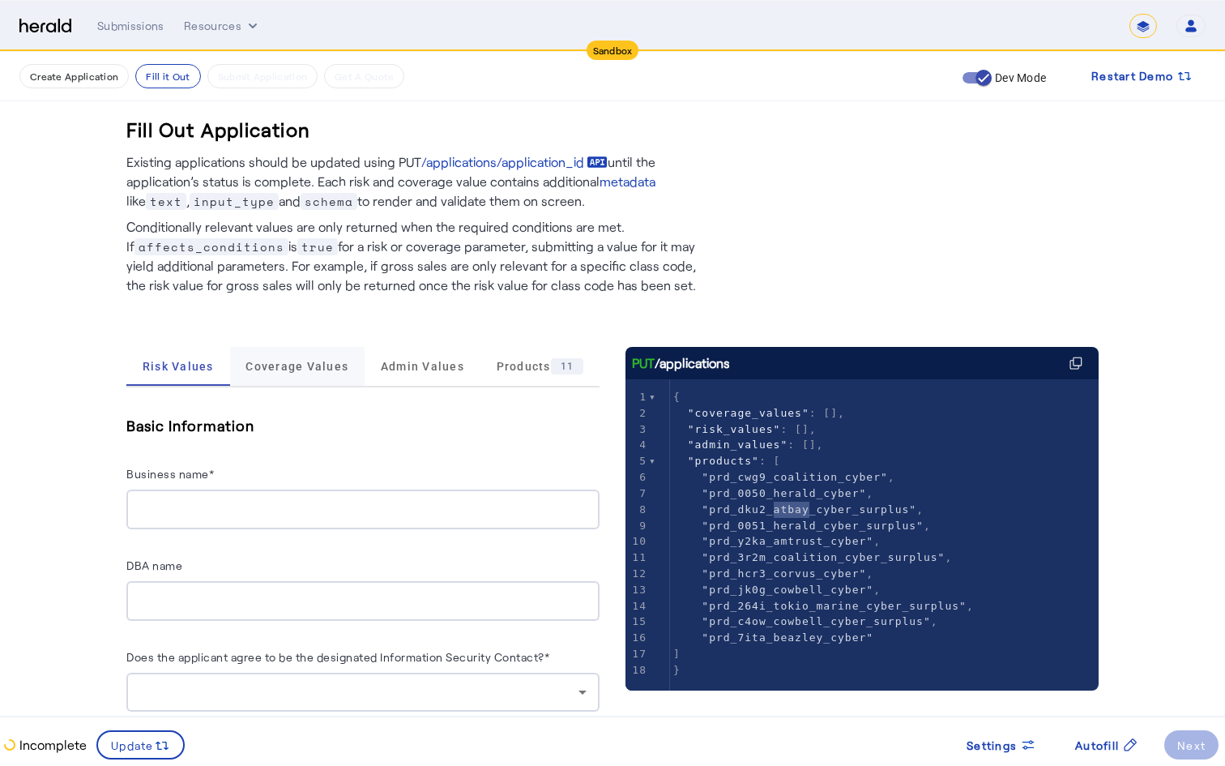
click at [299, 382] on span "Coverage Values" at bounding box center [297, 366] width 103 height 39
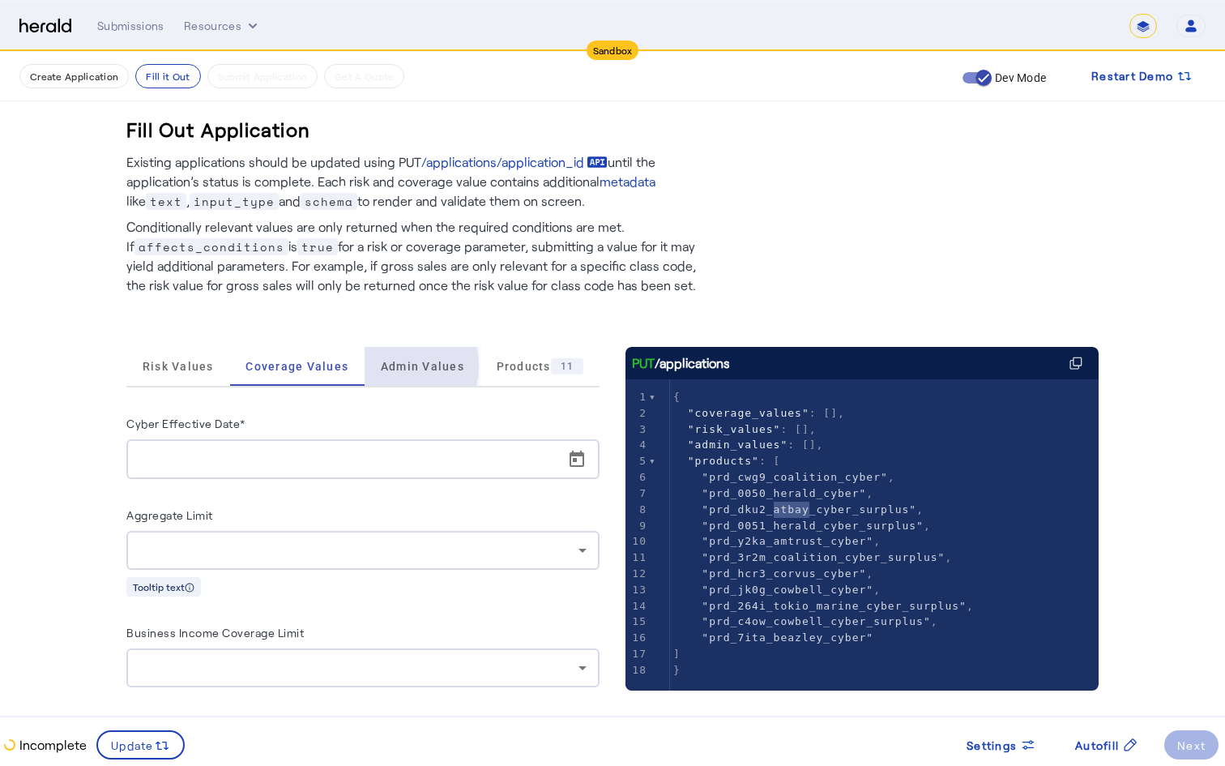
click at [386, 365] on span "Admin Values" at bounding box center [422, 366] width 83 height 11
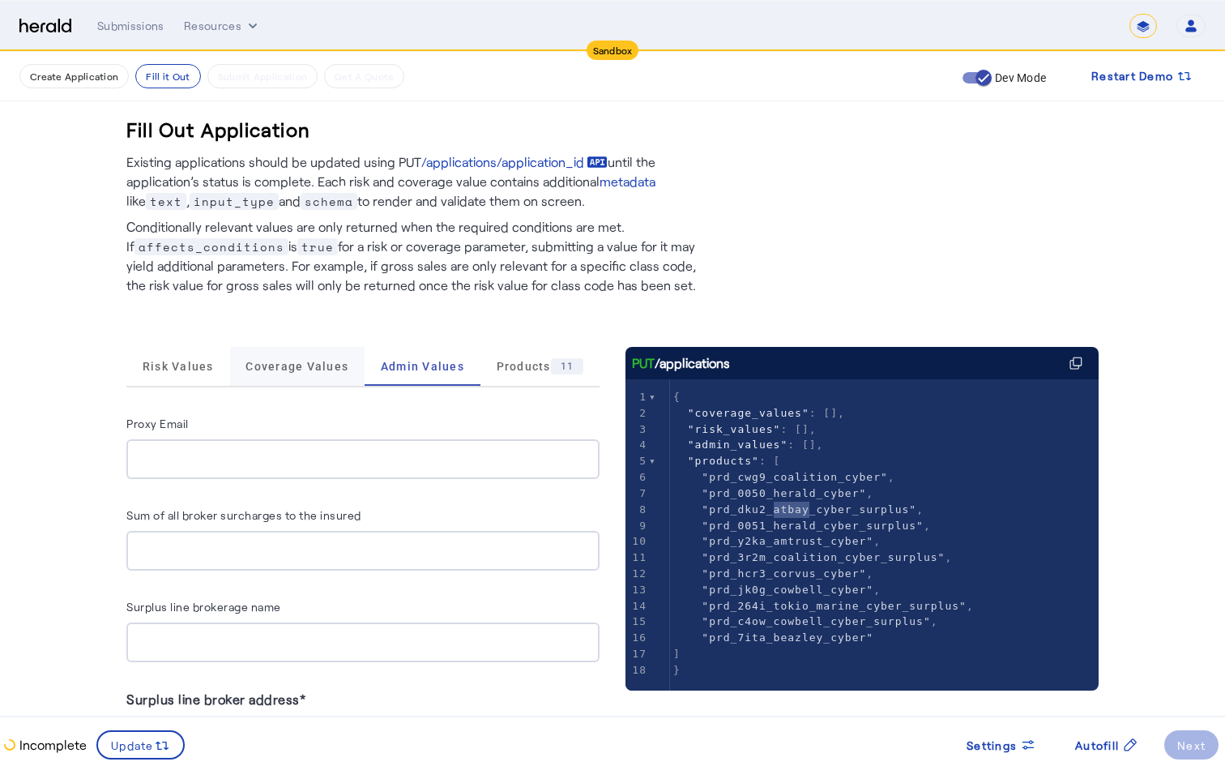
click at [277, 370] on span "Coverage Values" at bounding box center [297, 366] width 103 height 11
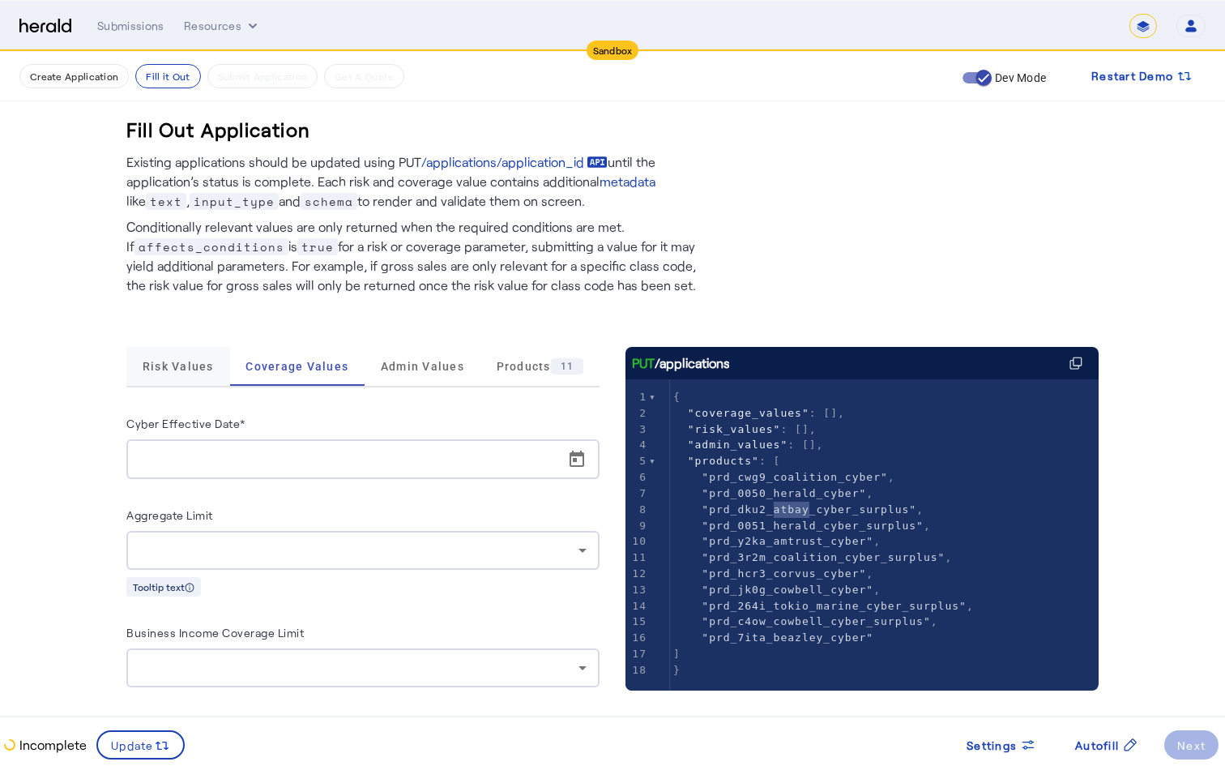
click at [176, 366] on span "Risk Values" at bounding box center [178, 366] width 71 height 11
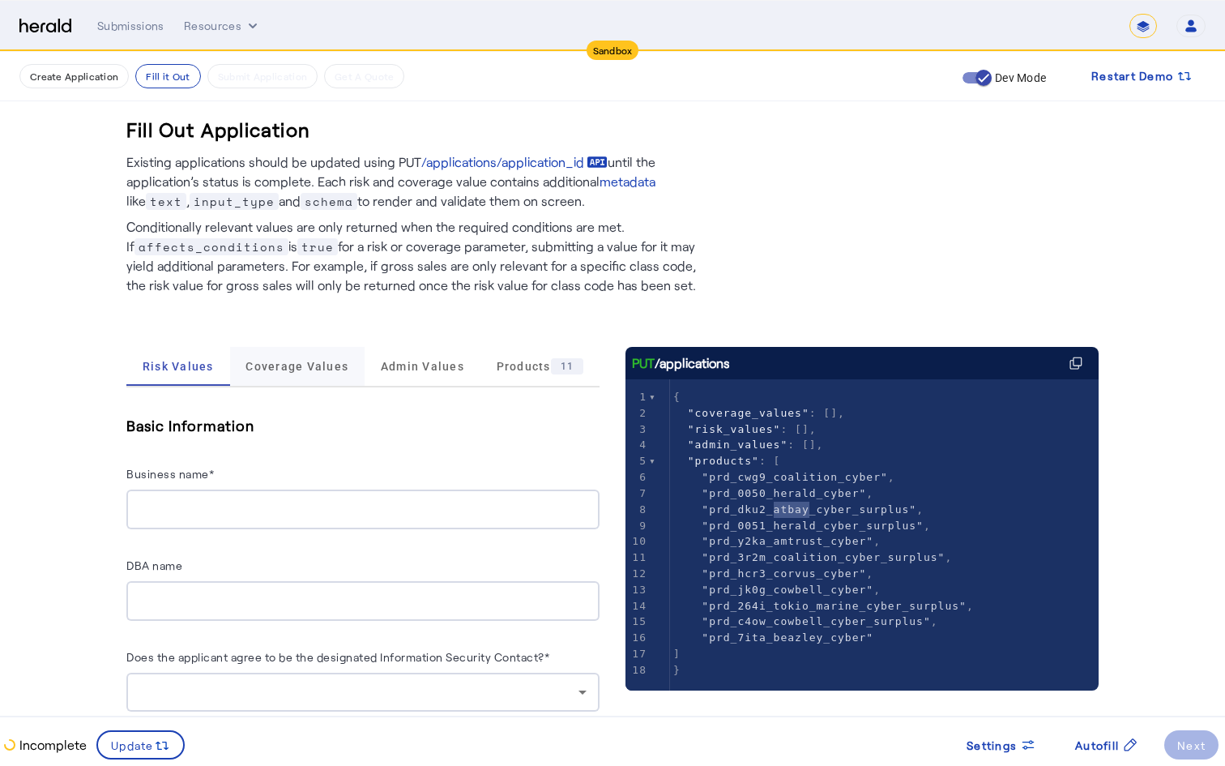
click at [273, 374] on span "Coverage Values" at bounding box center [297, 366] width 103 height 39
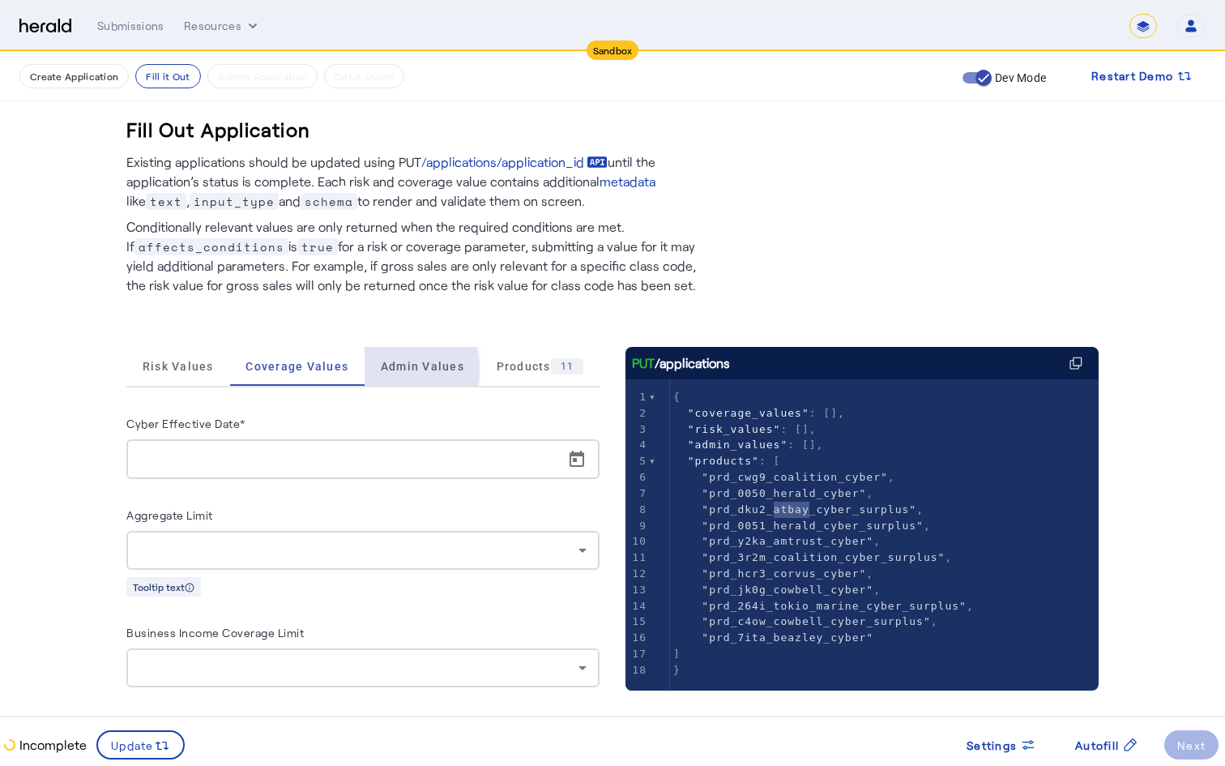
click at [381, 369] on span "Admin Values" at bounding box center [422, 366] width 83 height 11
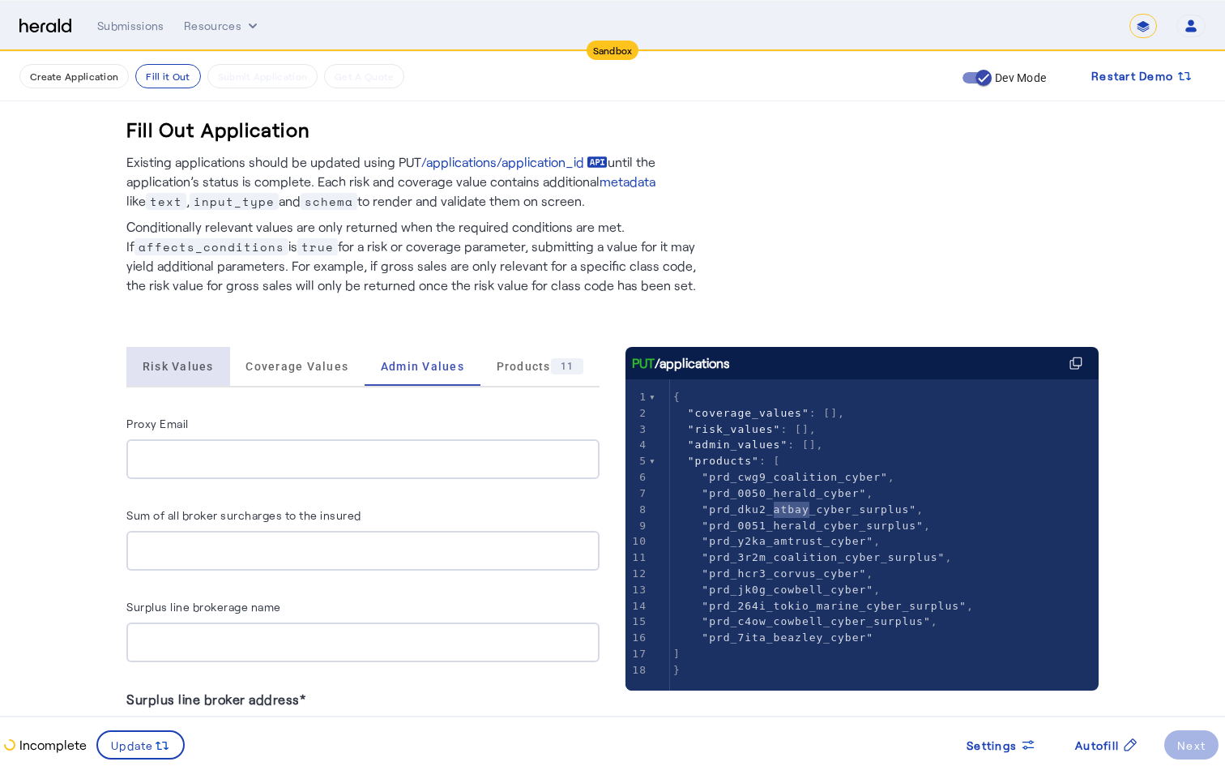
click at [218, 367] on div "Risk Values" at bounding box center [178, 366] width 104 height 39
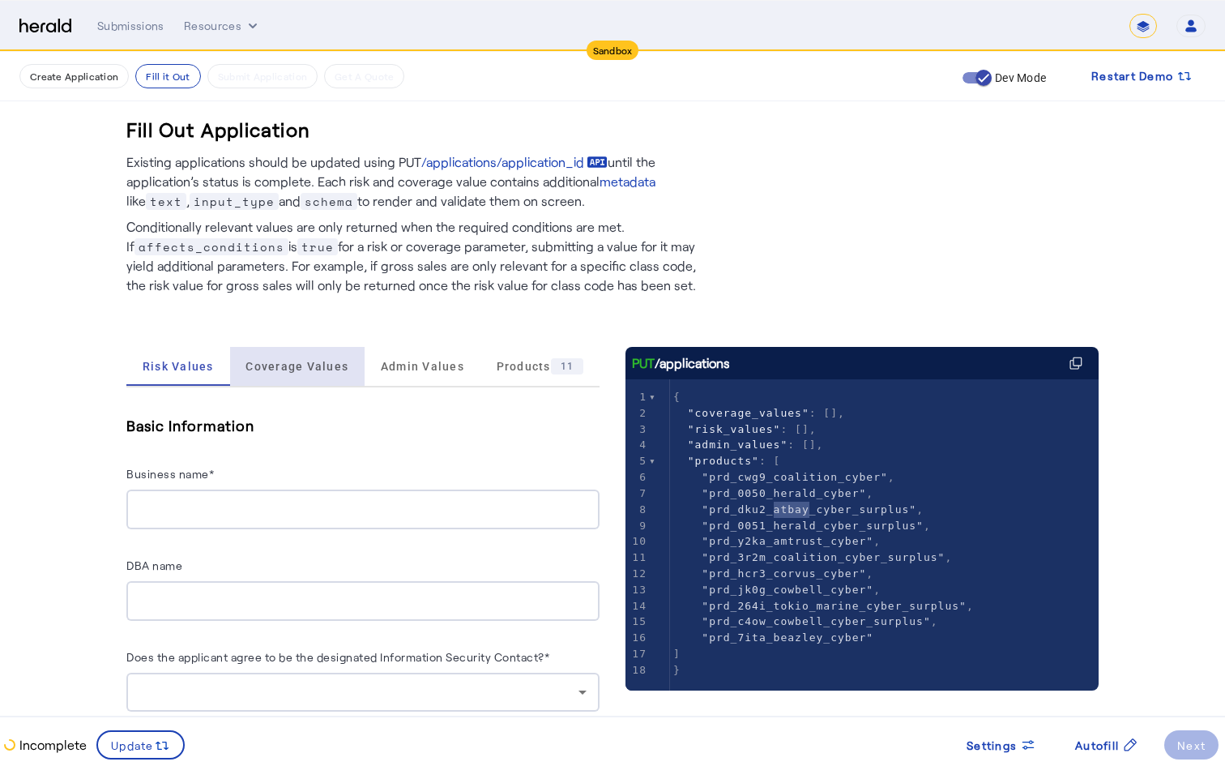
click at [297, 378] on span "Coverage Values" at bounding box center [297, 366] width 103 height 39
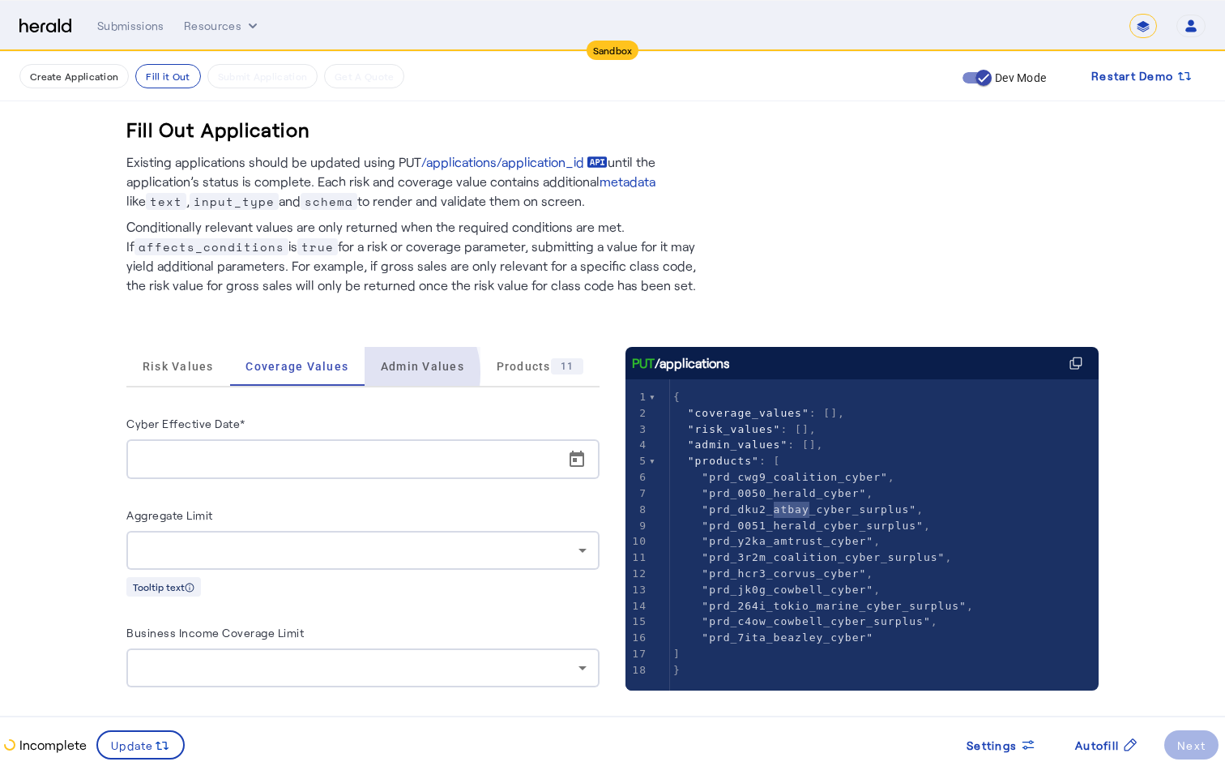
click at [385, 373] on span "Admin Values" at bounding box center [422, 366] width 83 height 39
